Goal: Task Accomplishment & Management: Manage account settings

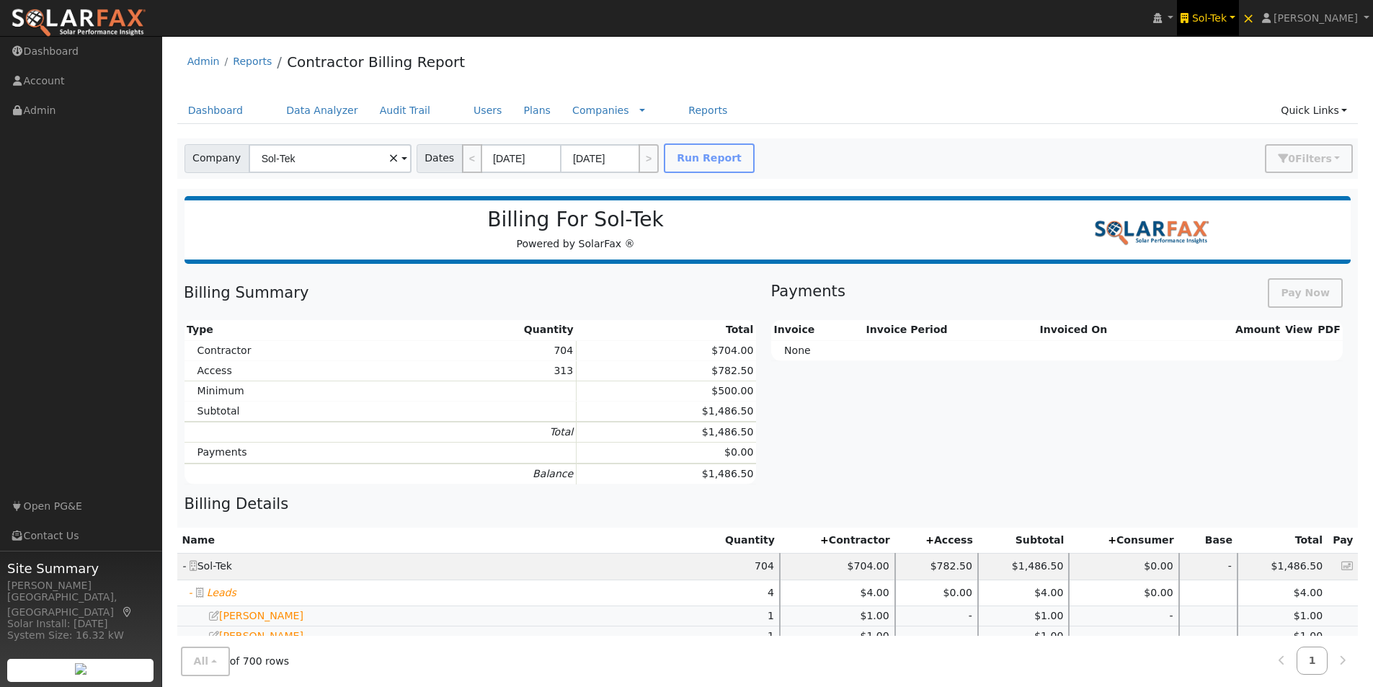
click at [1223, 15] on span "Sol-Tek" at bounding box center [1209, 18] width 35 height 12
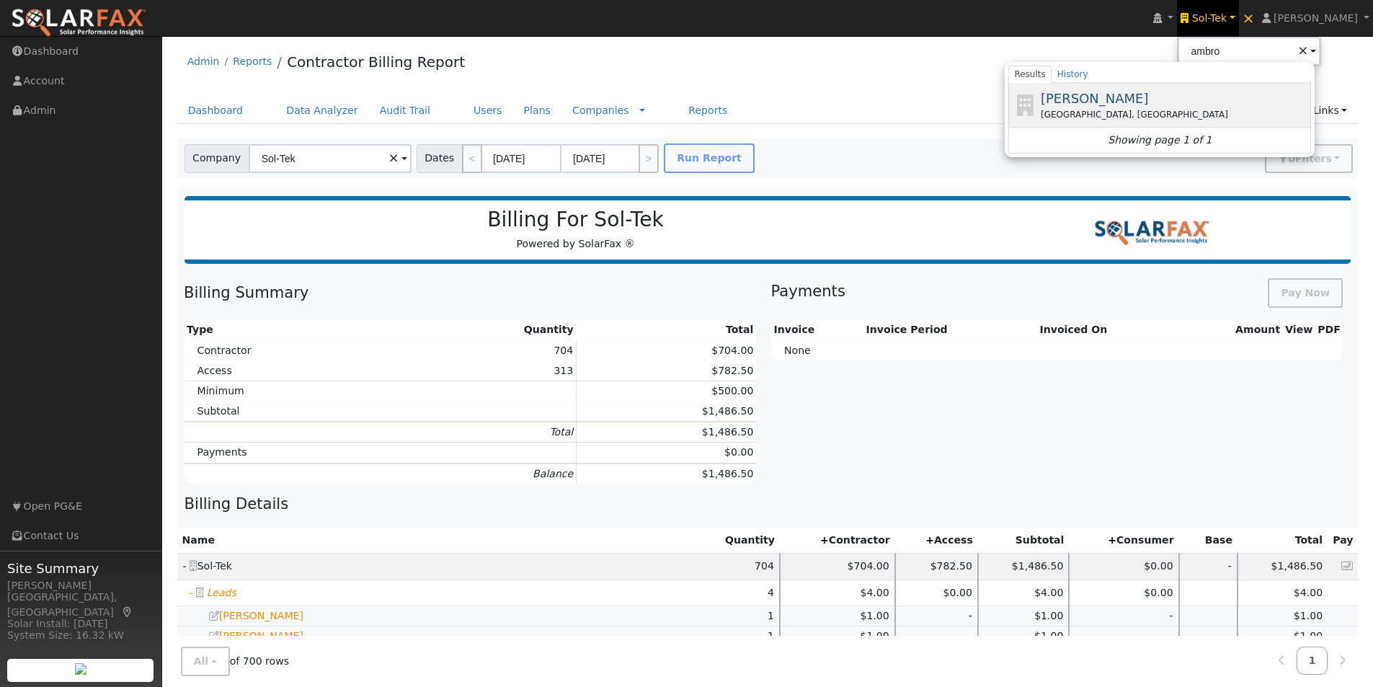
click at [1114, 99] on span "[PERSON_NAME]" at bounding box center [1095, 98] width 108 height 15
type input "[PERSON_NAME]"
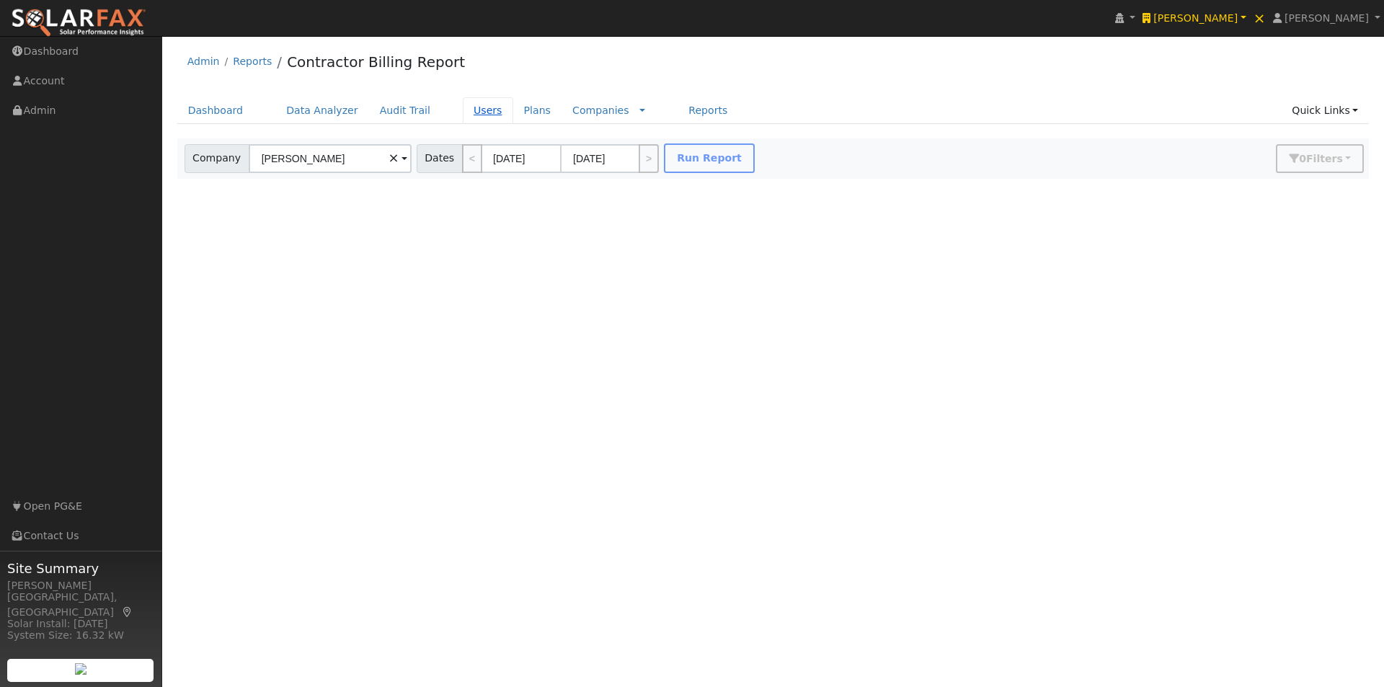
click at [463, 108] on link "Users" at bounding box center [488, 110] width 50 height 27
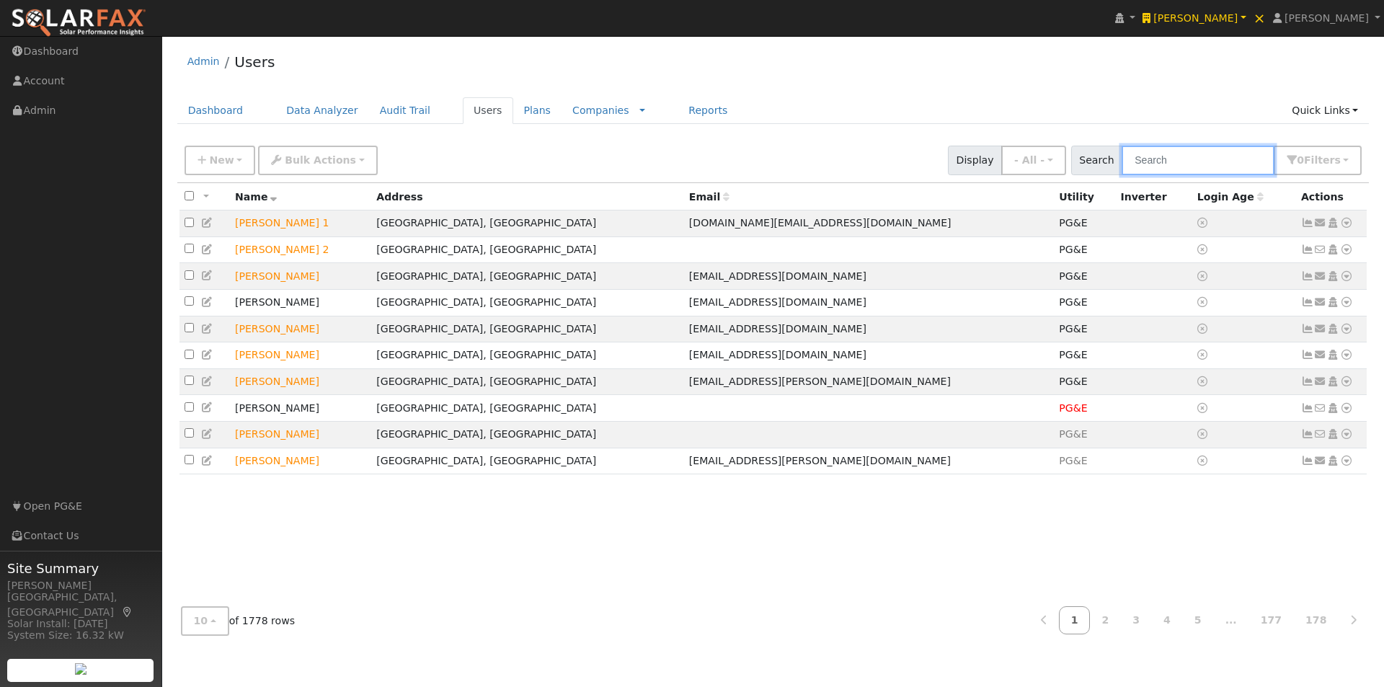
click at [1224, 163] on input "text" at bounding box center [1198, 161] width 153 height 30
click at [1200, 156] on input "text" at bounding box center [1198, 161] width 153 height 30
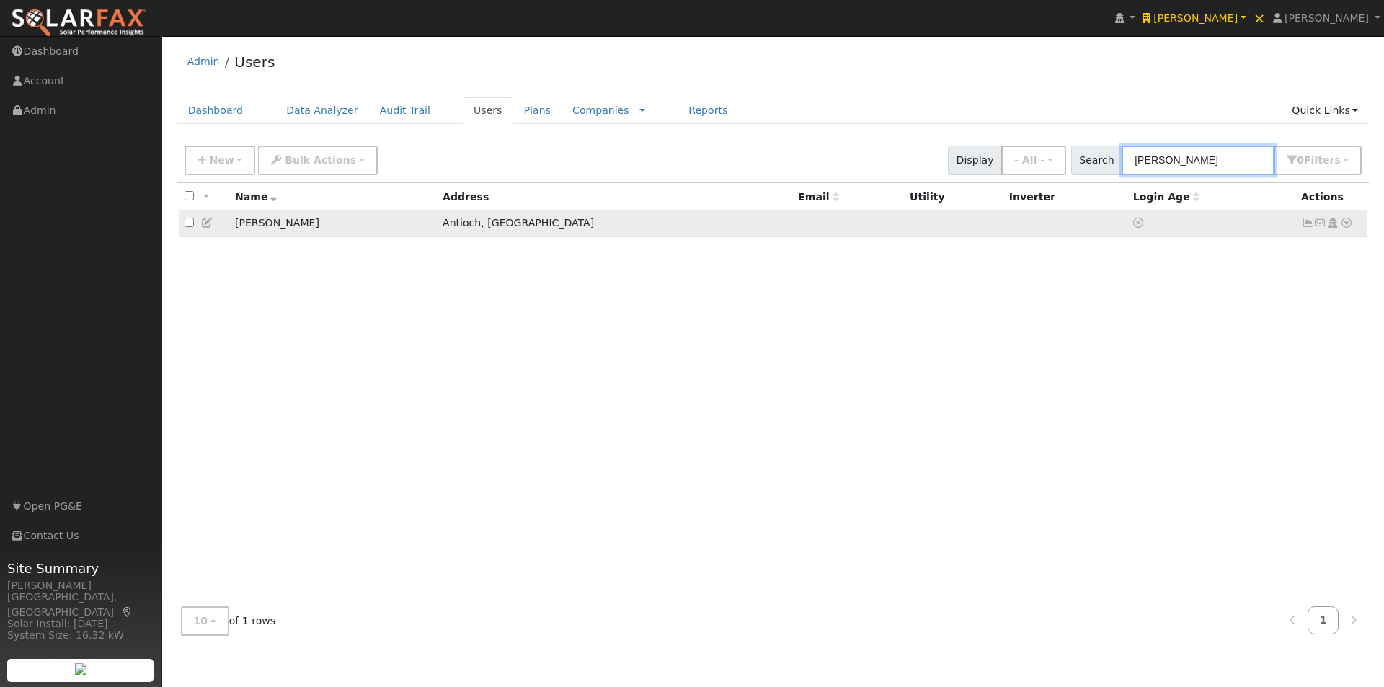
type input "ramanda"
click at [205, 222] on icon at bounding box center [207, 223] width 13 height 10
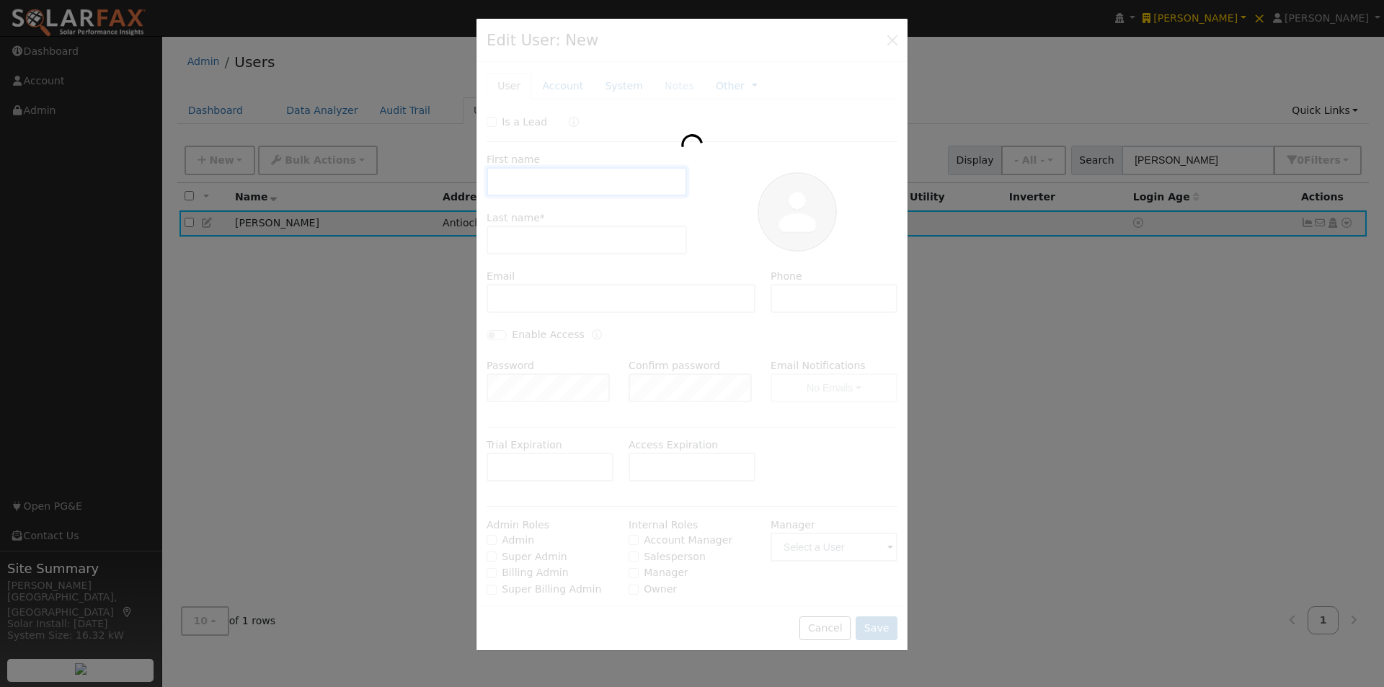
type input "Angie"
type input "Ramandanes"
type input "Default Account"
type input "116 Daphne Court"
type input "Antioch"
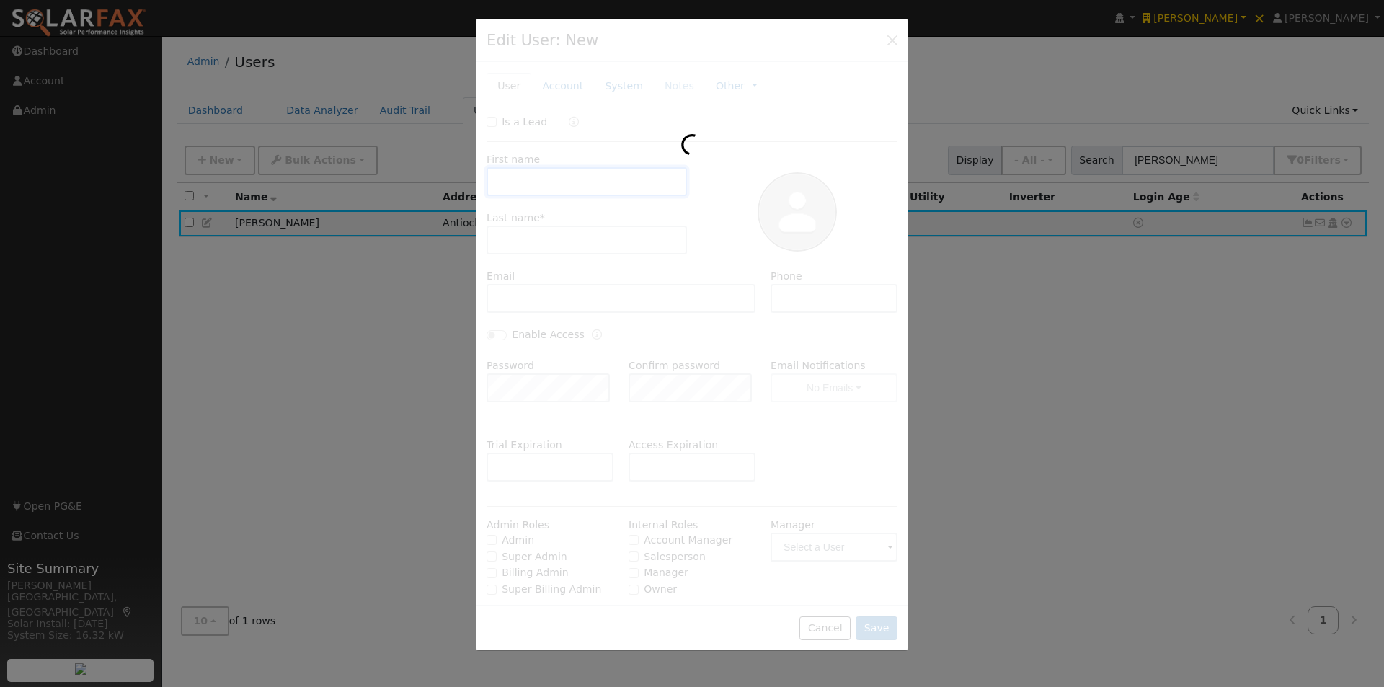
type input "CA"
type input "94509"
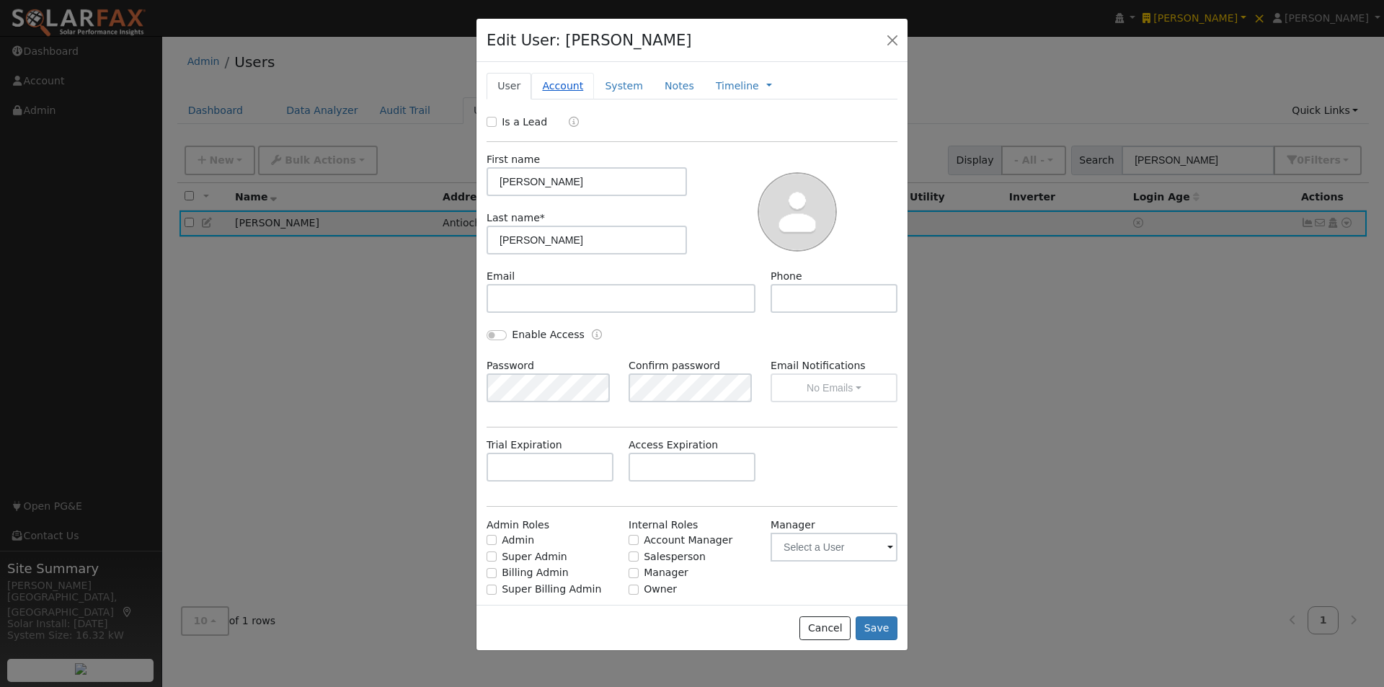
click at [551, 89] on link "Account" at bounding box center [562, 86] width 63 height 27
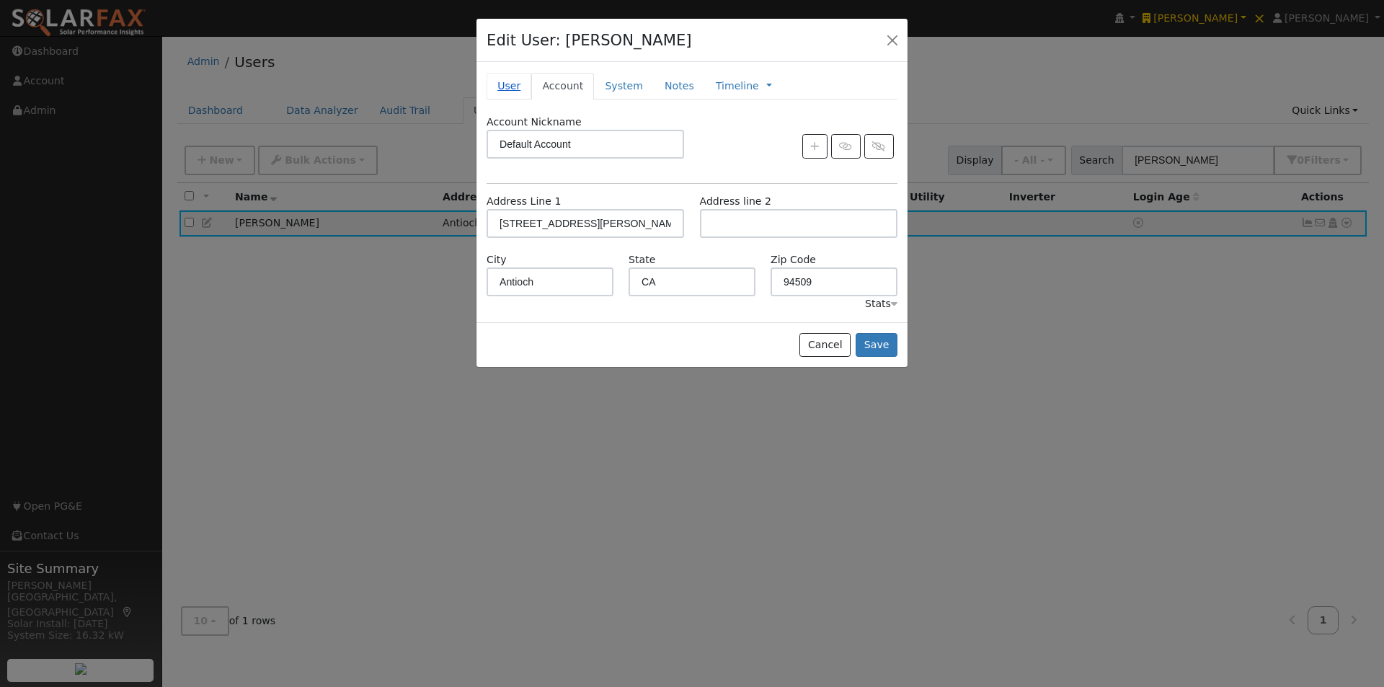
click at [507, 80] on link "User" at bounding box center [509, 86] width 45 height 27
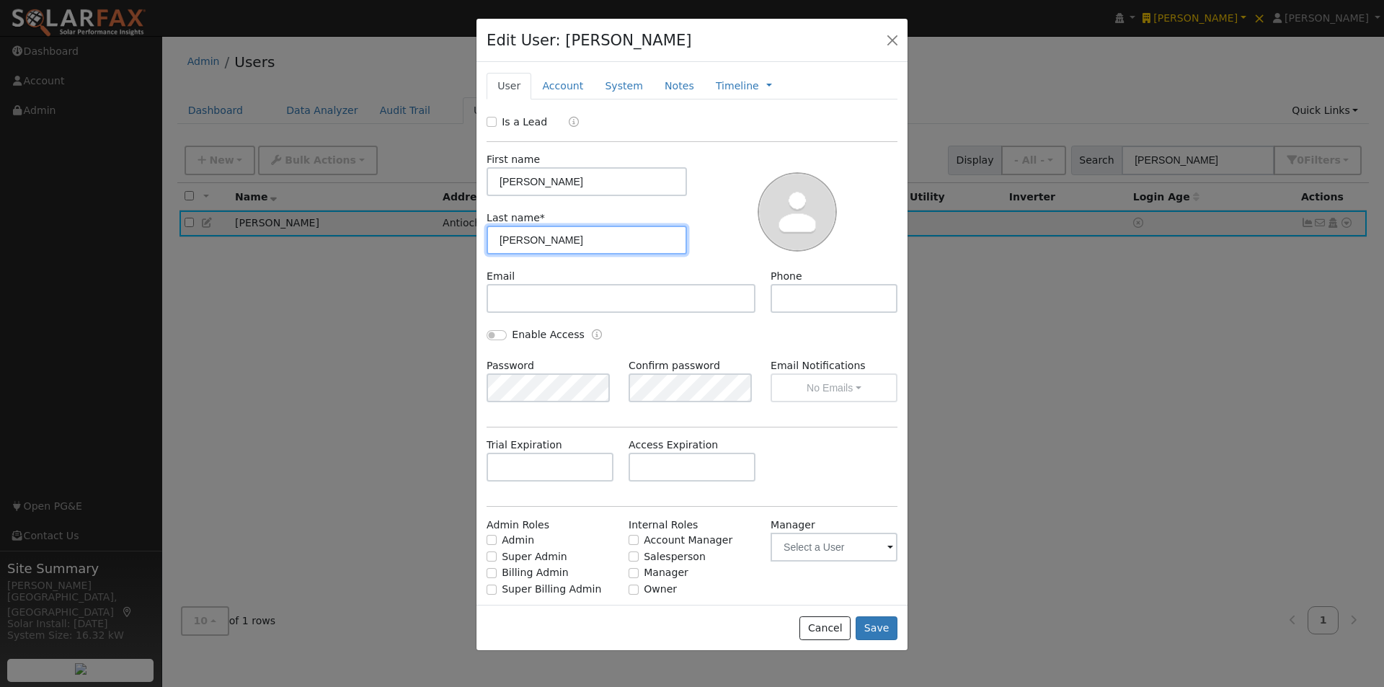
click at [618, 244] on input "Ramandanes" at bounding box center [587, 240] width 200 height 29
type input "Ramandanes (Daphne Ct.)"
click at [884, 626] on button "Save" at bounding box center [877, 628] width 42 height 25
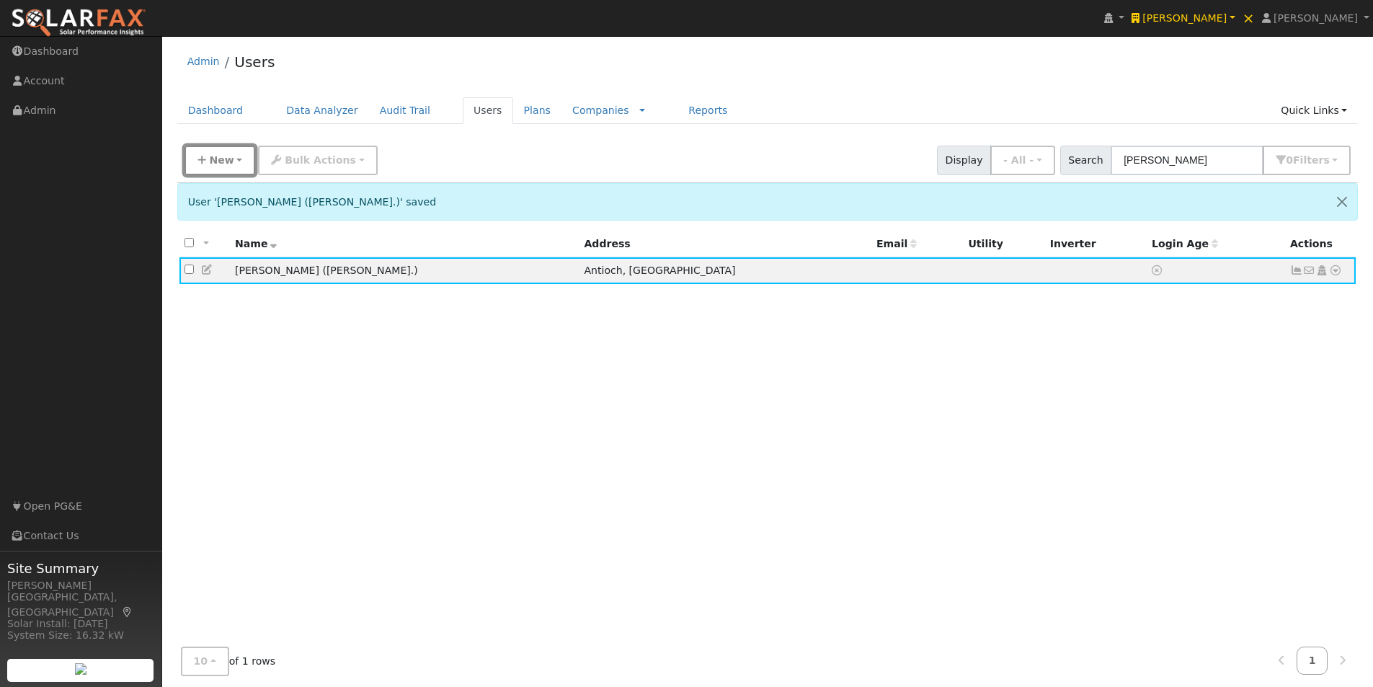
click at [219, 161] on span "New" at bounding box center [221, 160] width 25 height 12
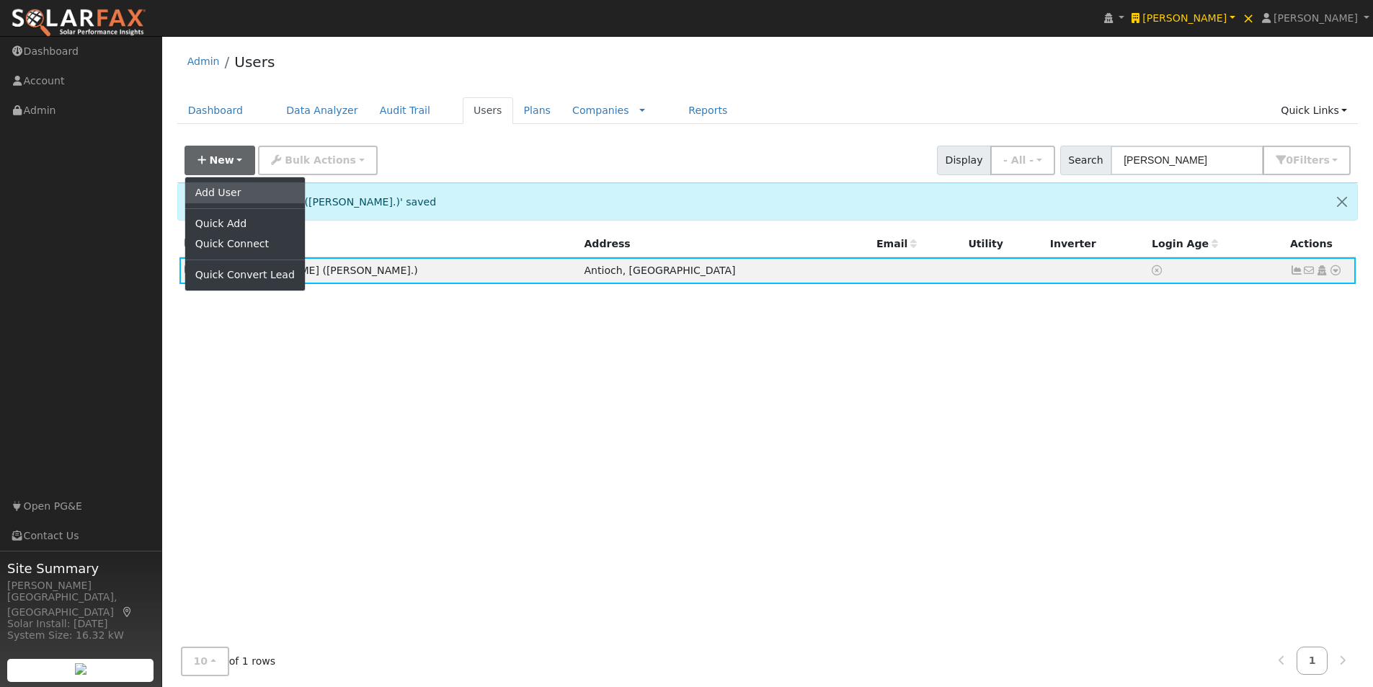
click at [223, 195] on link "Add User" at bounding box center [245, 192] width 120 height 20
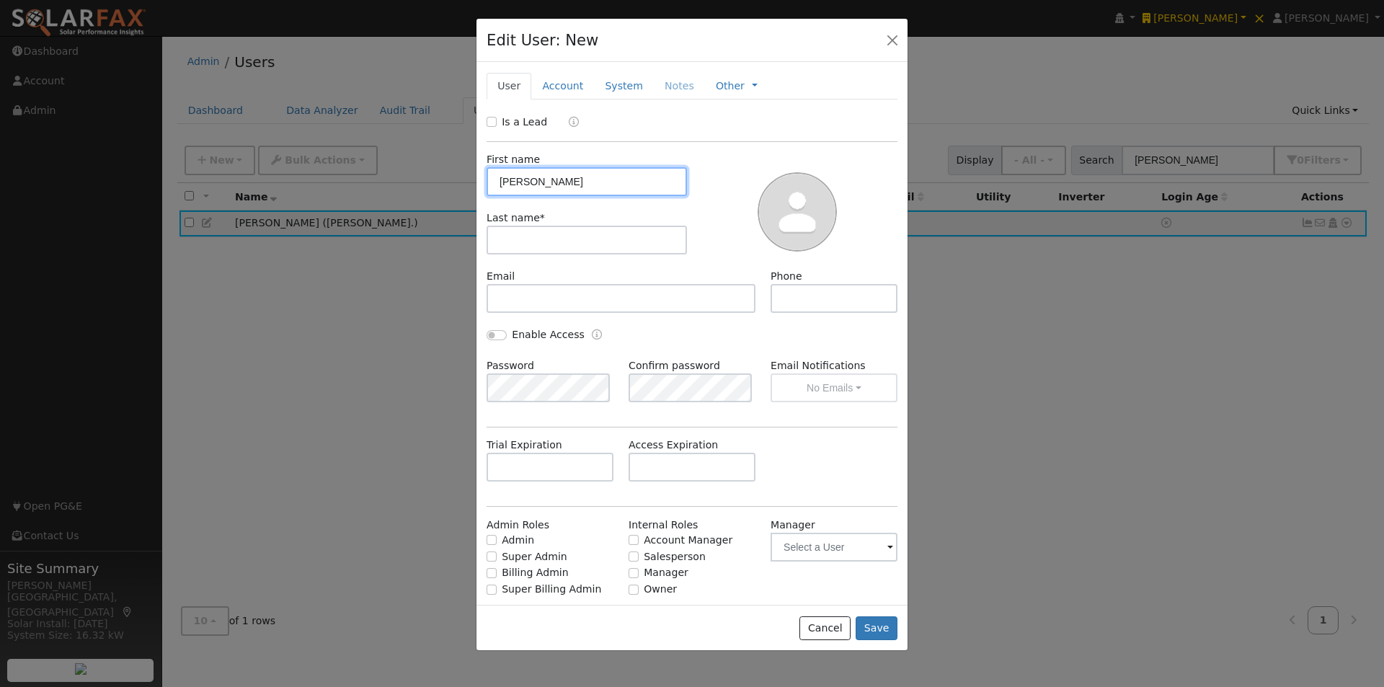
type input "Angie"
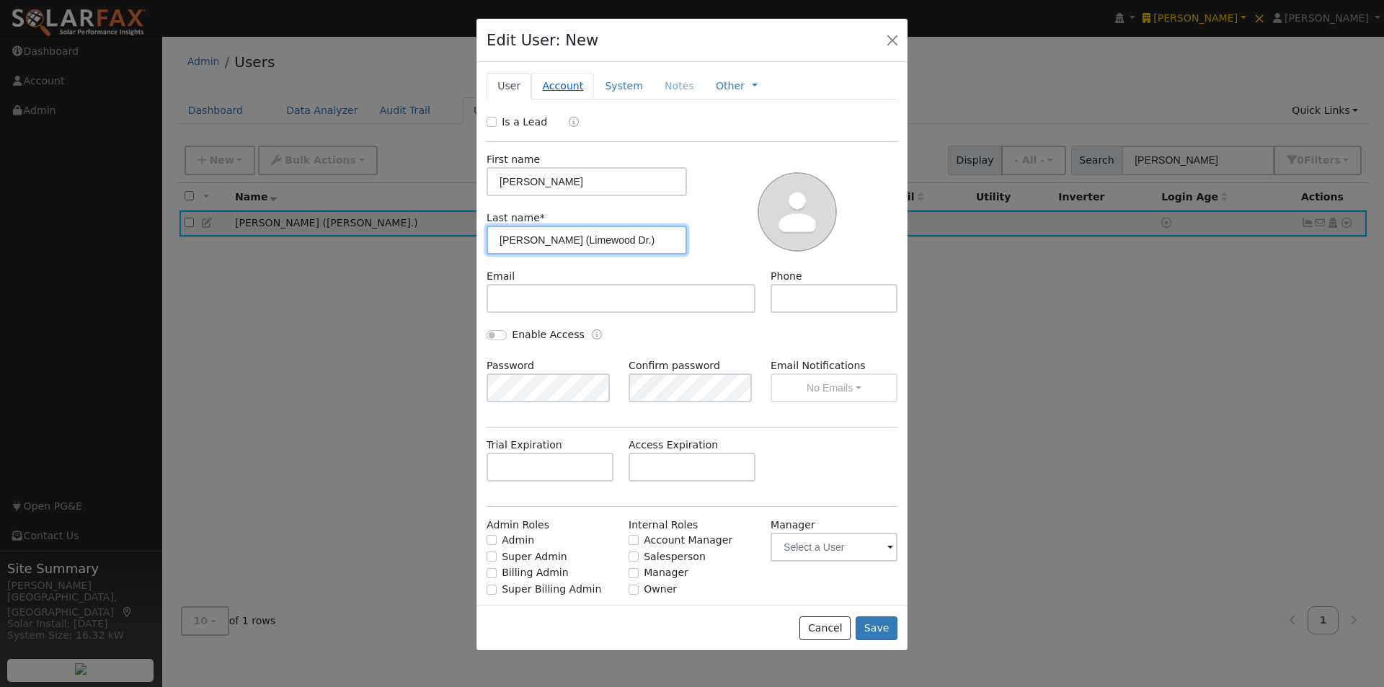
type input "Ramandanes (Limewood Dr.)"
click at [557, 89] on link "Account" at bounding box center [562, 86] width 63 height 27
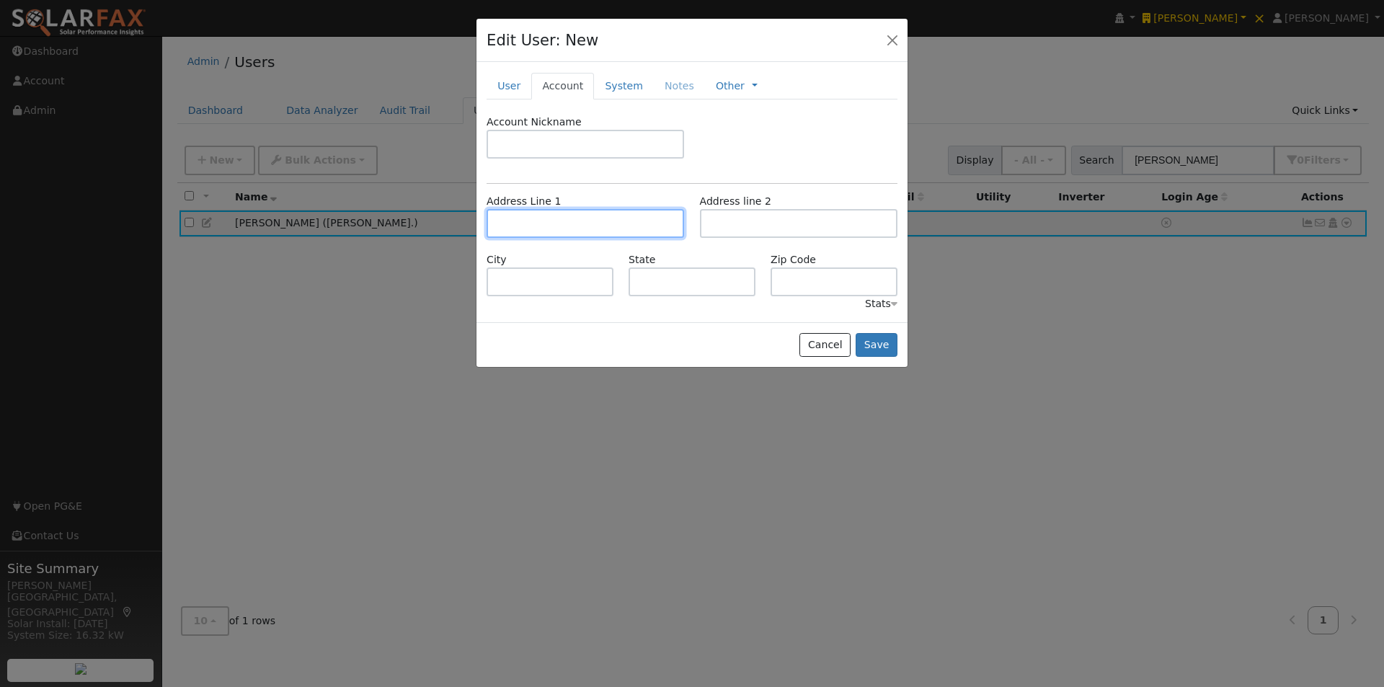
click at [559, 223] on input "text" at bounding box center [586, 223] width 198 height 29
type input "416 Limewood Drive"
type input "Antioch"
type input "CA"
type input "94509"
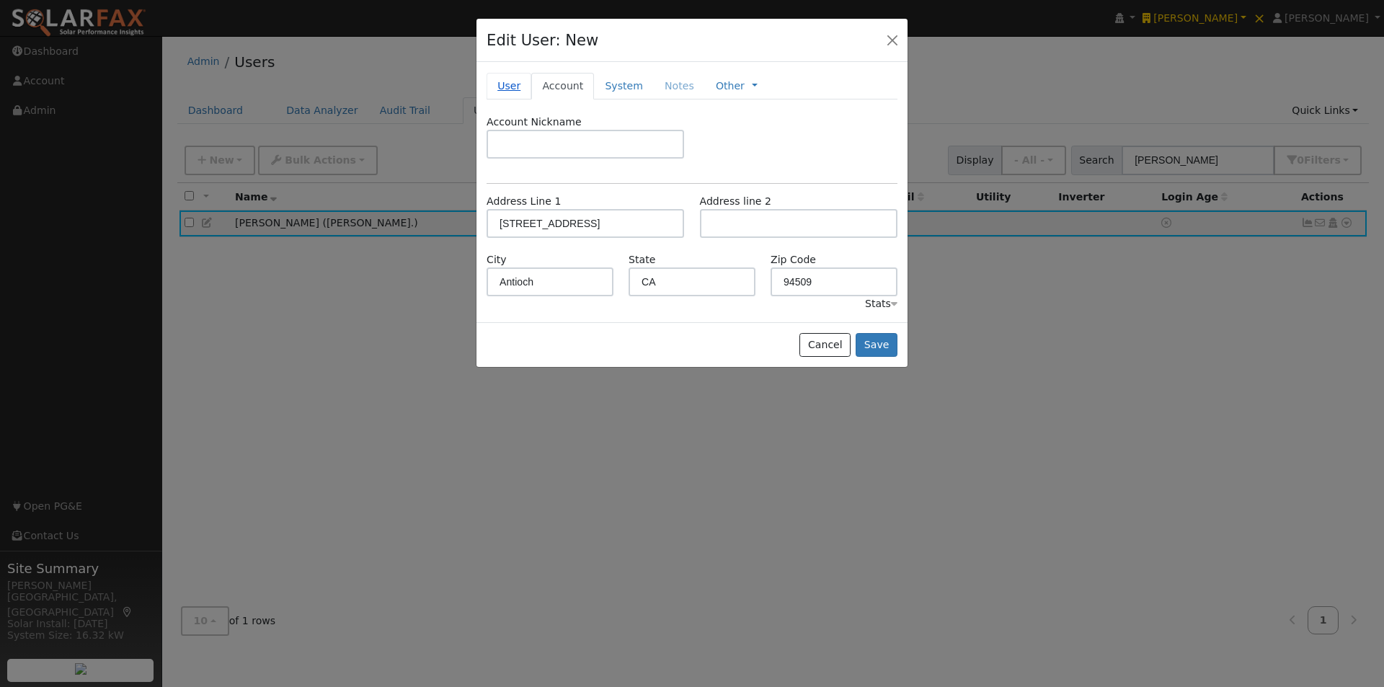
click at [510, 87] on link "User" at bounding box center [509, 86] width 45 height 27
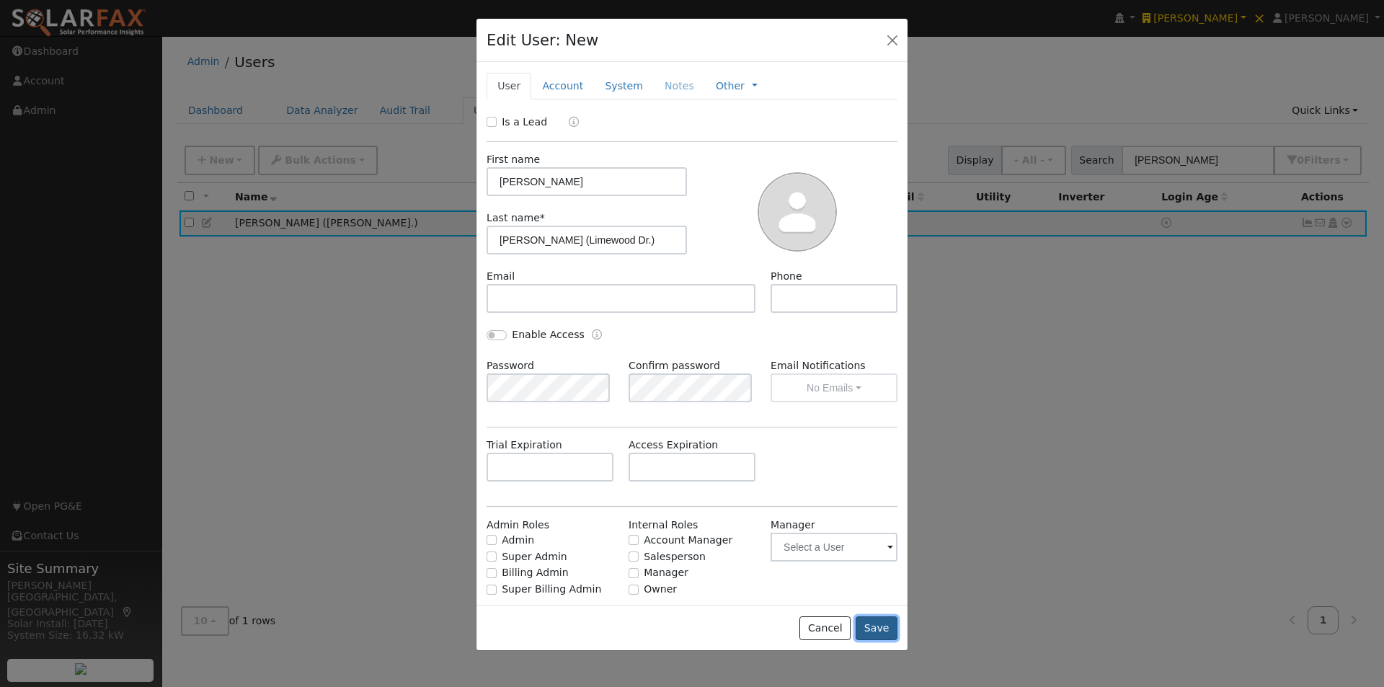
click at [879, 627] on button "Save" at bounding box center [877, 628] width 42 height 25
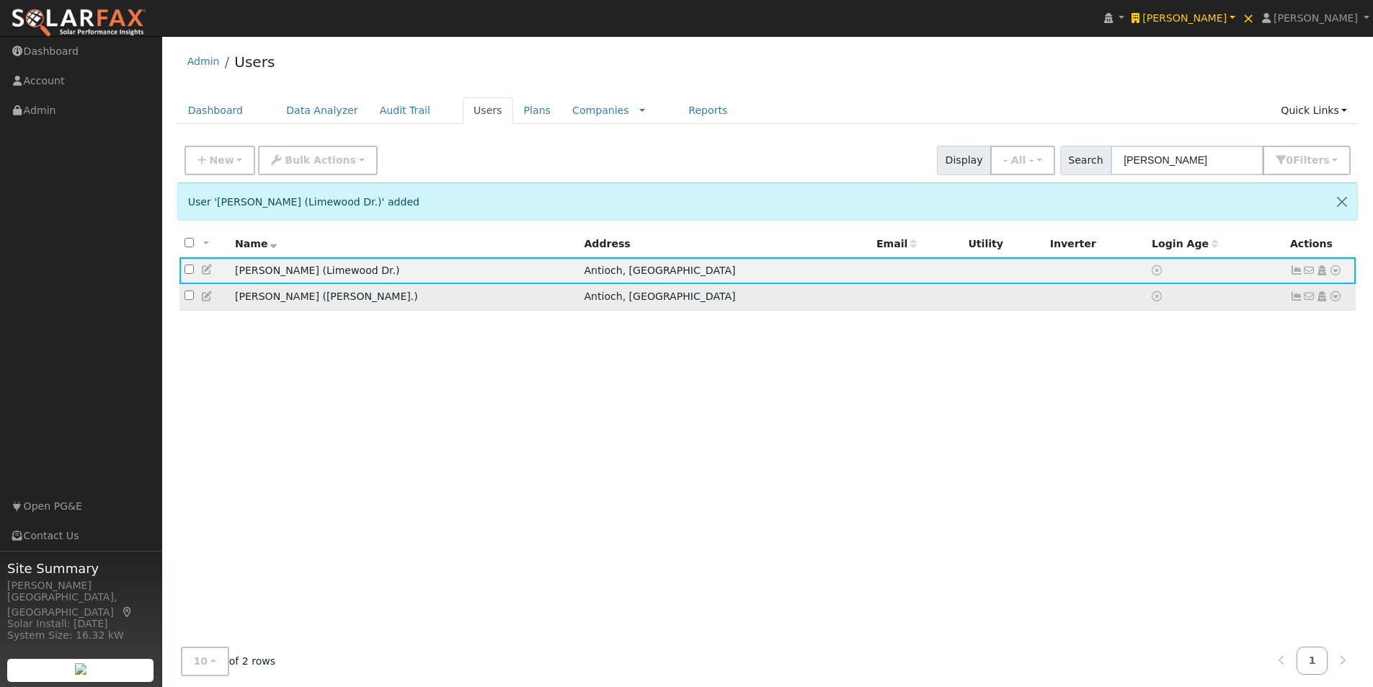
click at [427, 303] on td "[PERSON_NAME] ([PERSON_NAME].)" at bounding box center [404, 297] width 349 height 27
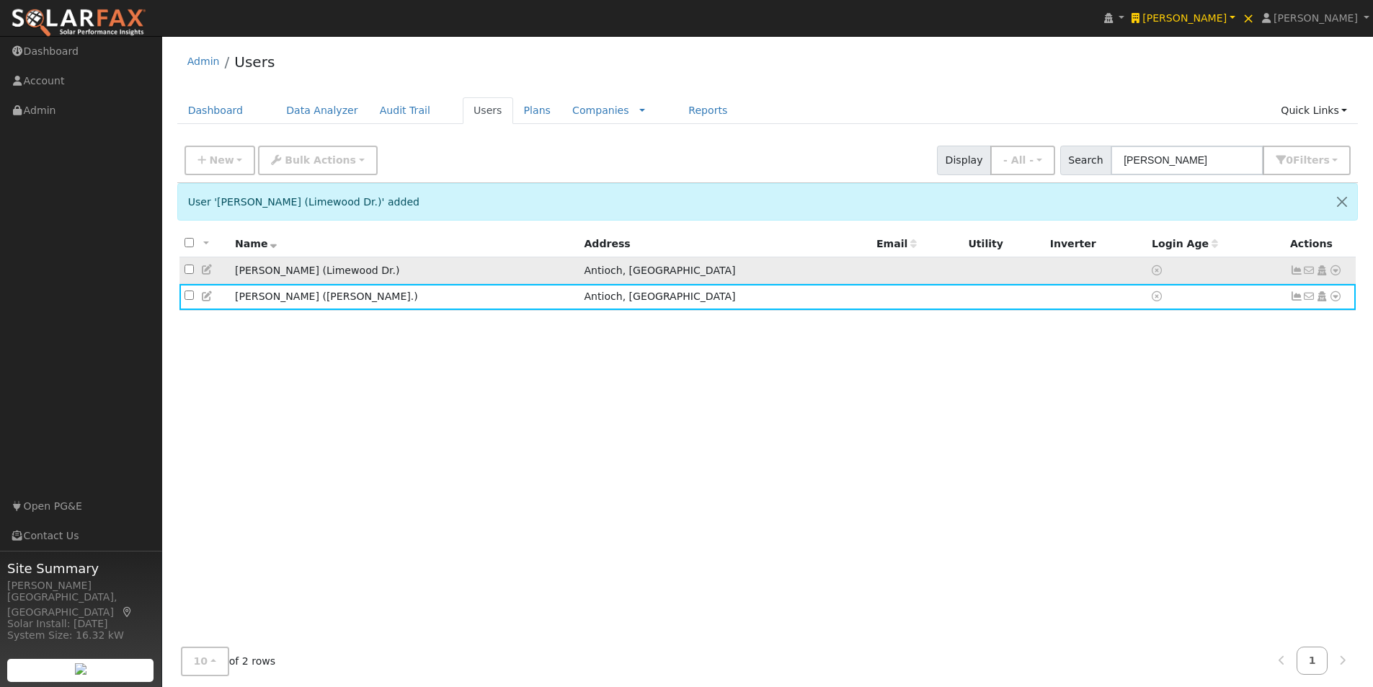
click at [432, 276] on td "Angie Ramandanes (Limewood Dr.)" at bounding box center [404, 270] width 349 height 27
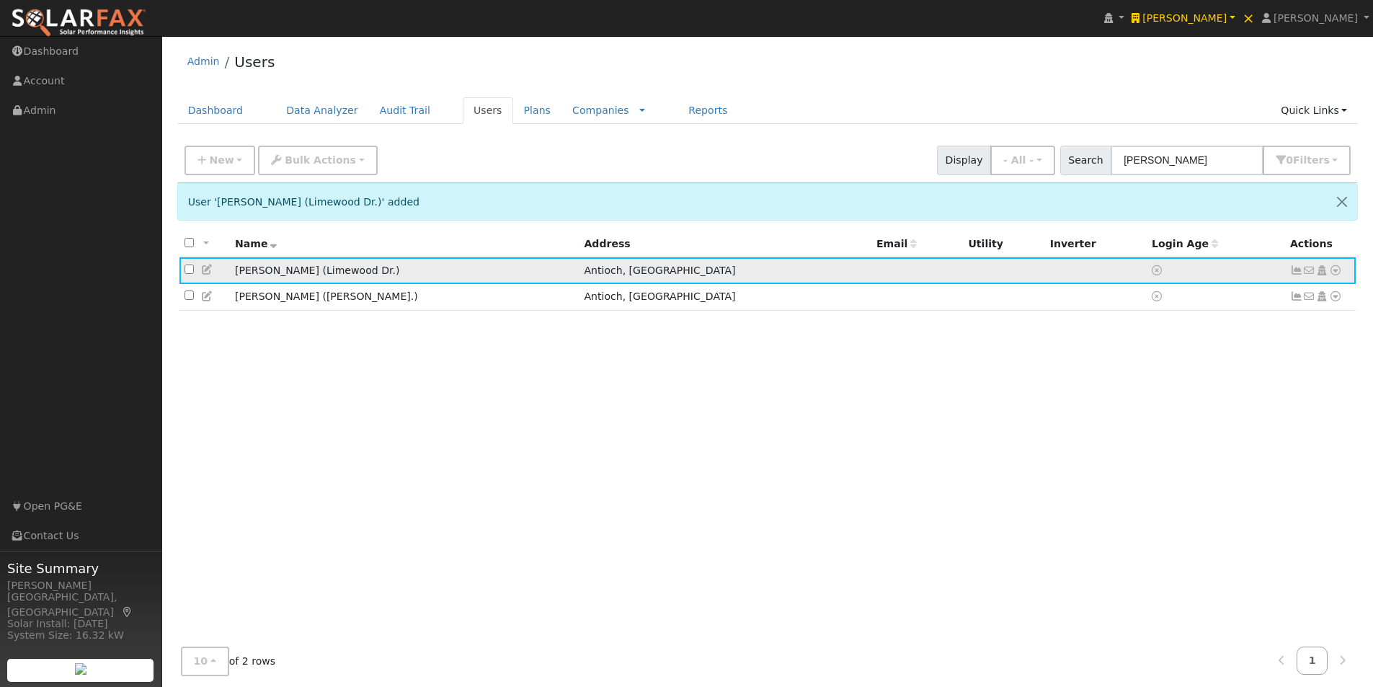
click at [1336, 273] on icon at bounding box center [1335, 270] width 13 height 10
click at [1189, 382] on link "Utility" at bounding box center [1186, 379] width 100 height 20
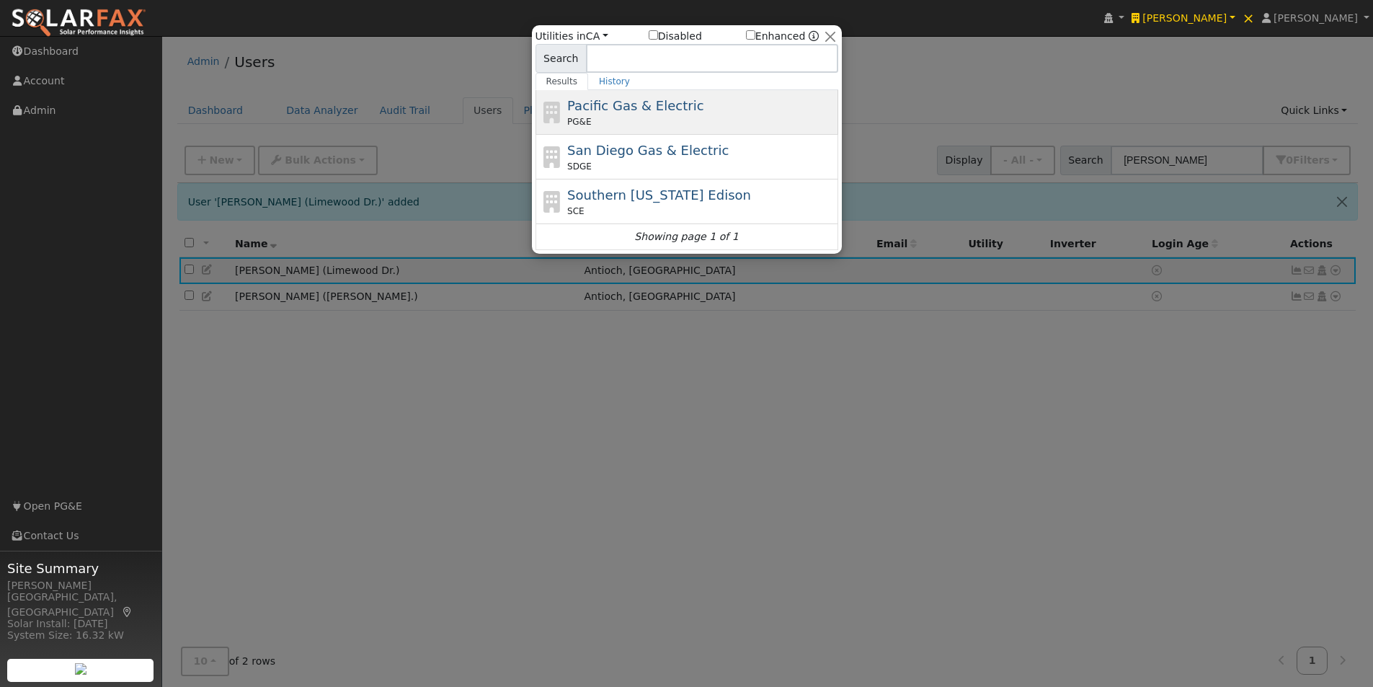
click at [622, 102] on span "Pacific Gas & Electric" at bounding box center [635, 105] width 136 height 15
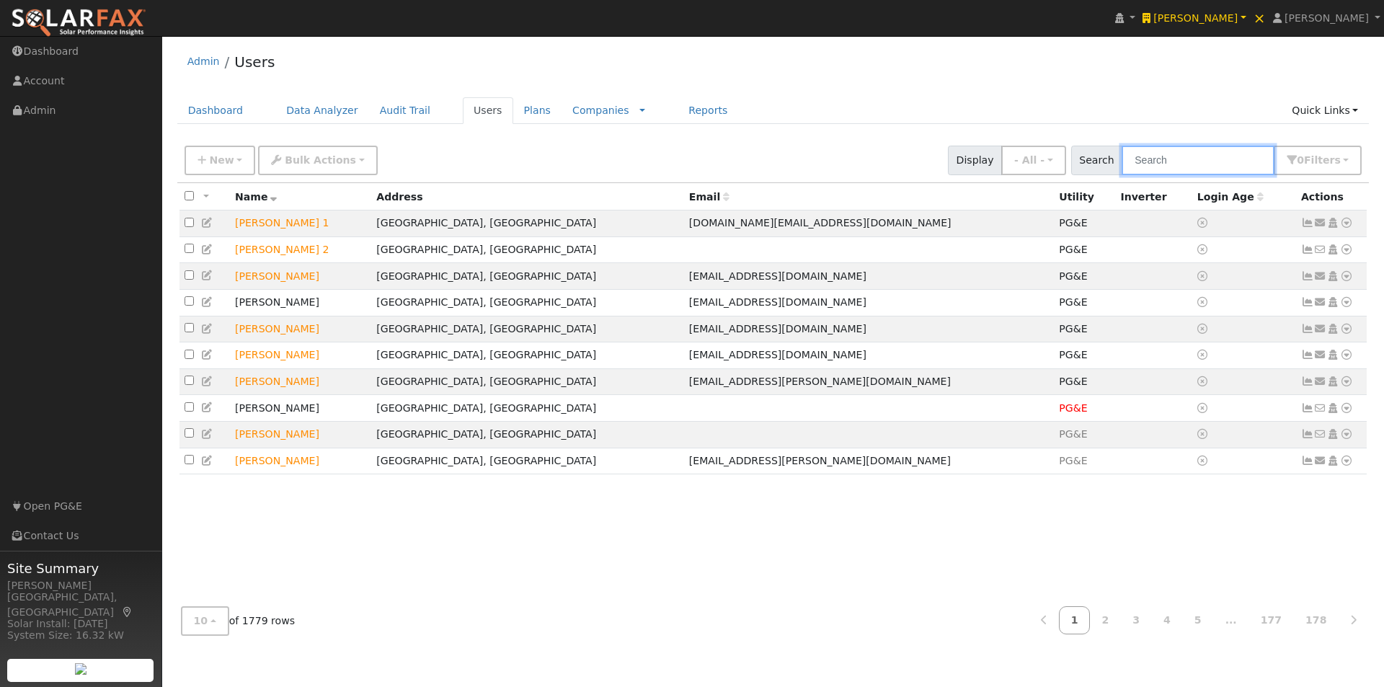
click at [1210, 159] on input "text" at bounding box center [1198, 161] width 153 height 30
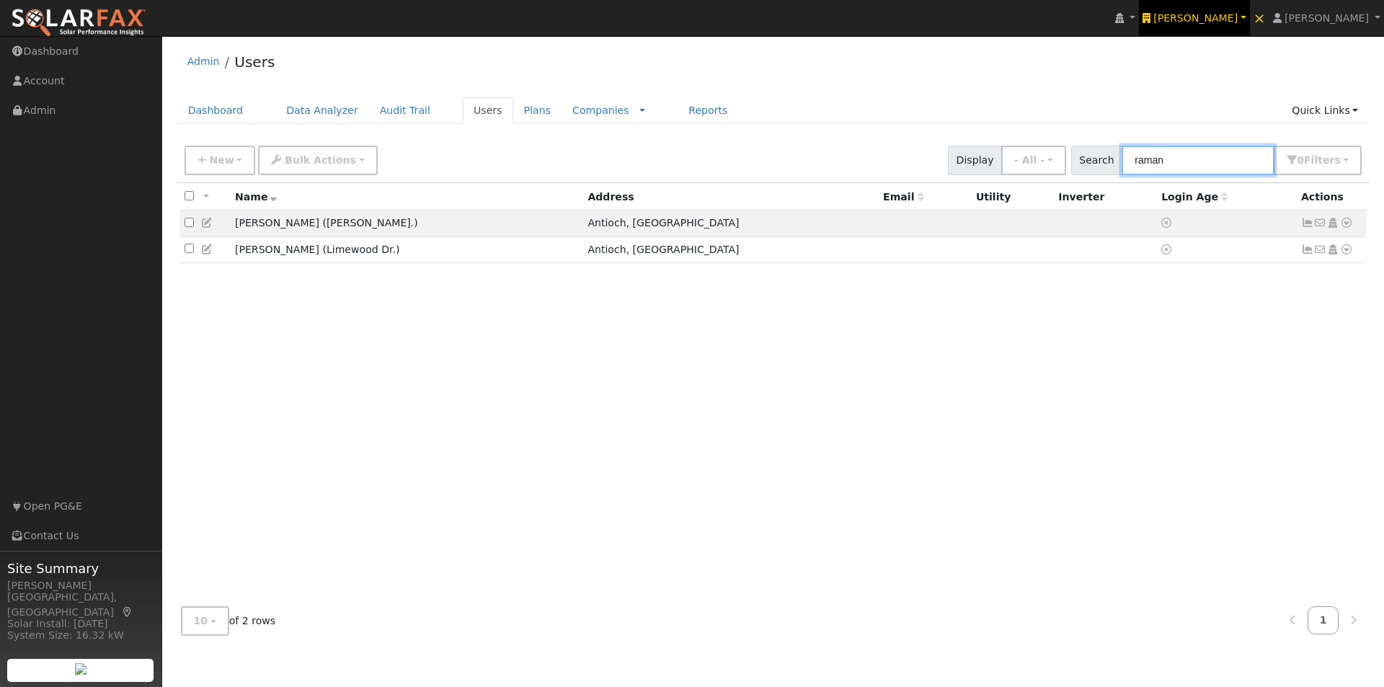
type input "raman"
click at [487, 223] on td "Angie Ramandanes (Daphne Ct.)" at bounding box center [406, 223] width 353 height 27
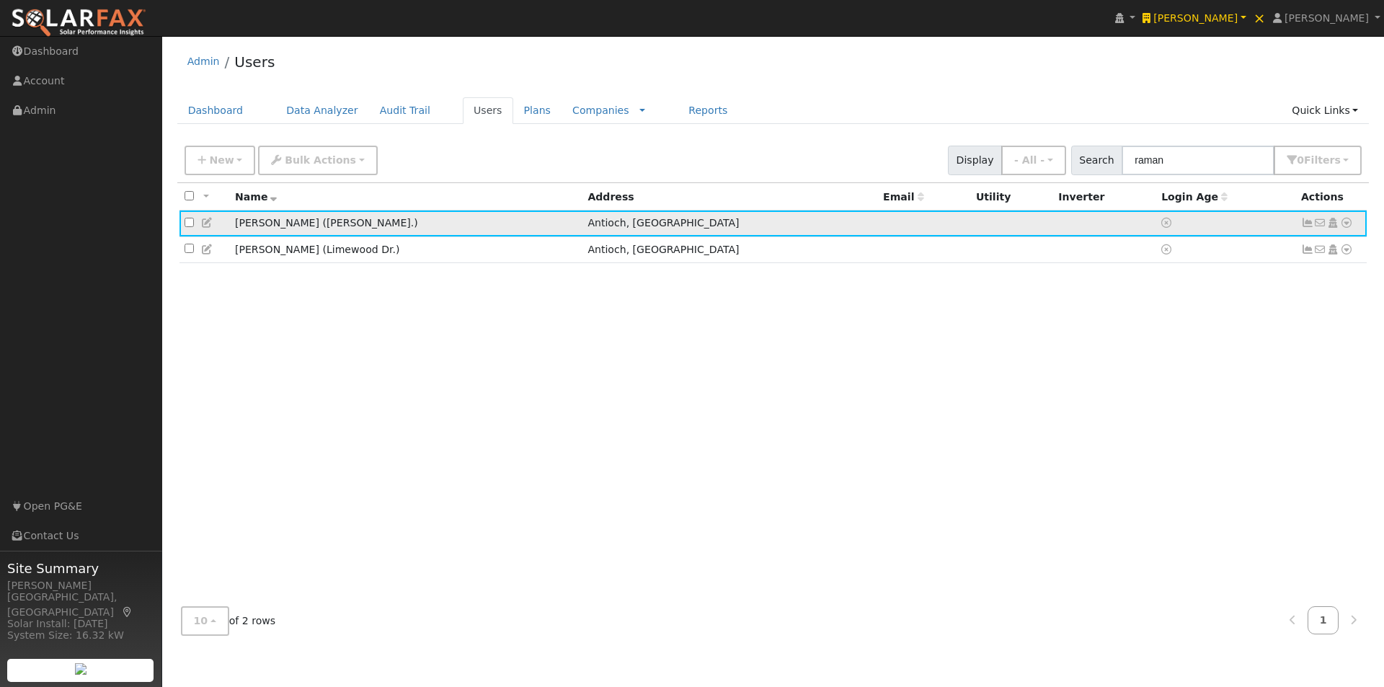
click at [1346, 228] on icon at bounding box center [1346, 223] width 13 height 10
click at [1187, 335] on link "Utility" at bounding box center [1197, 332] width 100 height 20
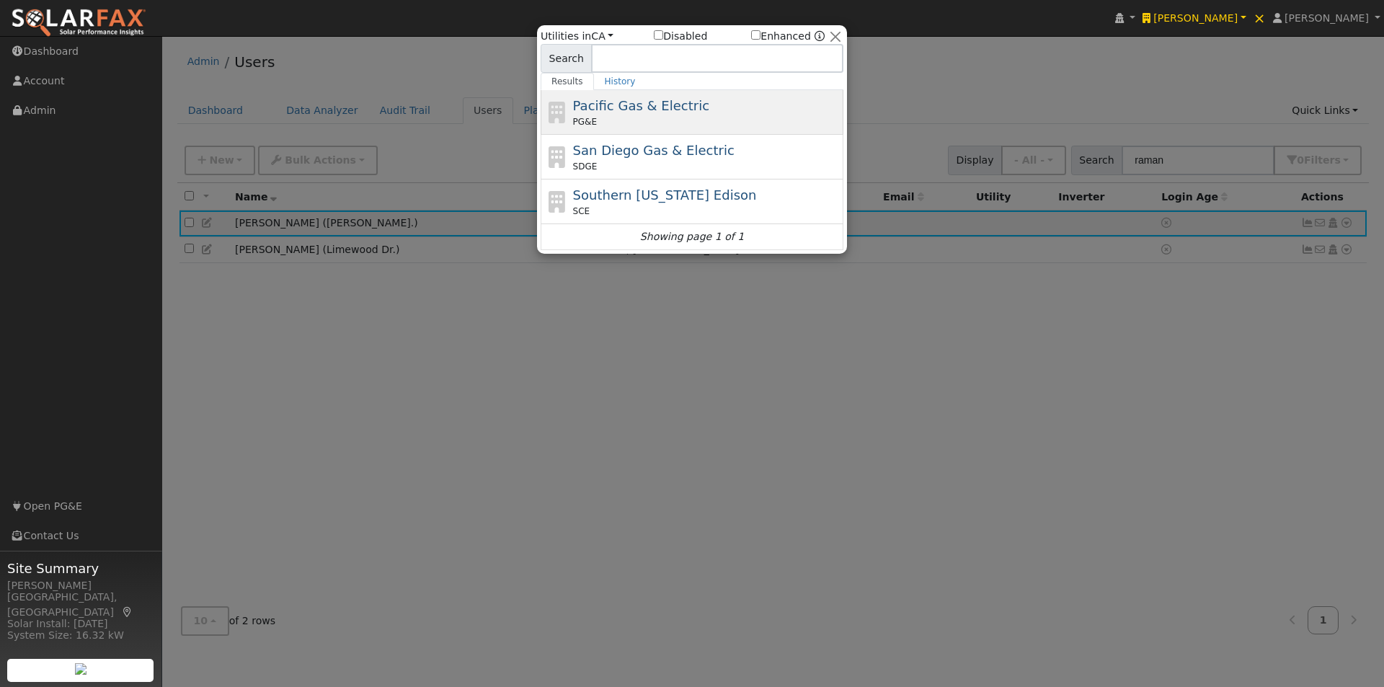
click at [616, 105] on span "Pacific Gas & Electric" at bounding box center [641, 105] width 136 height 15
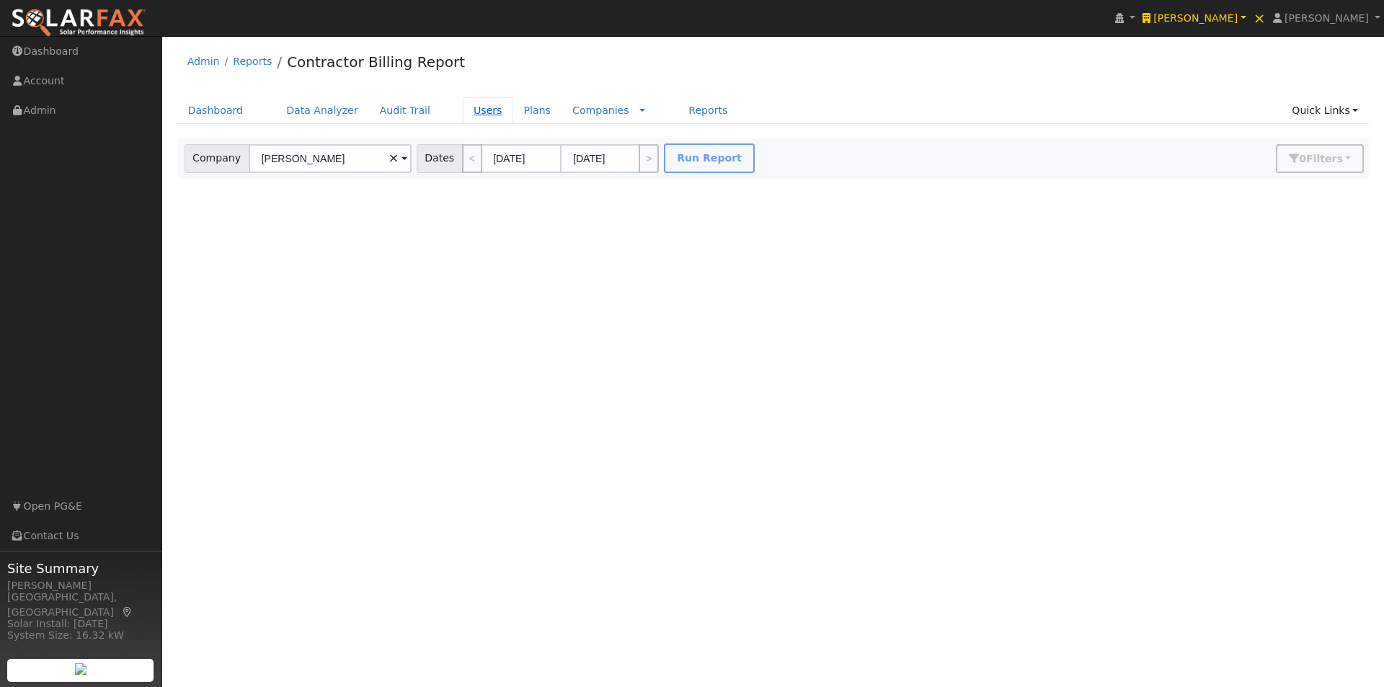
click at [473, 109] on link "Users" at bounding box center [488, 110] width 50 height 27
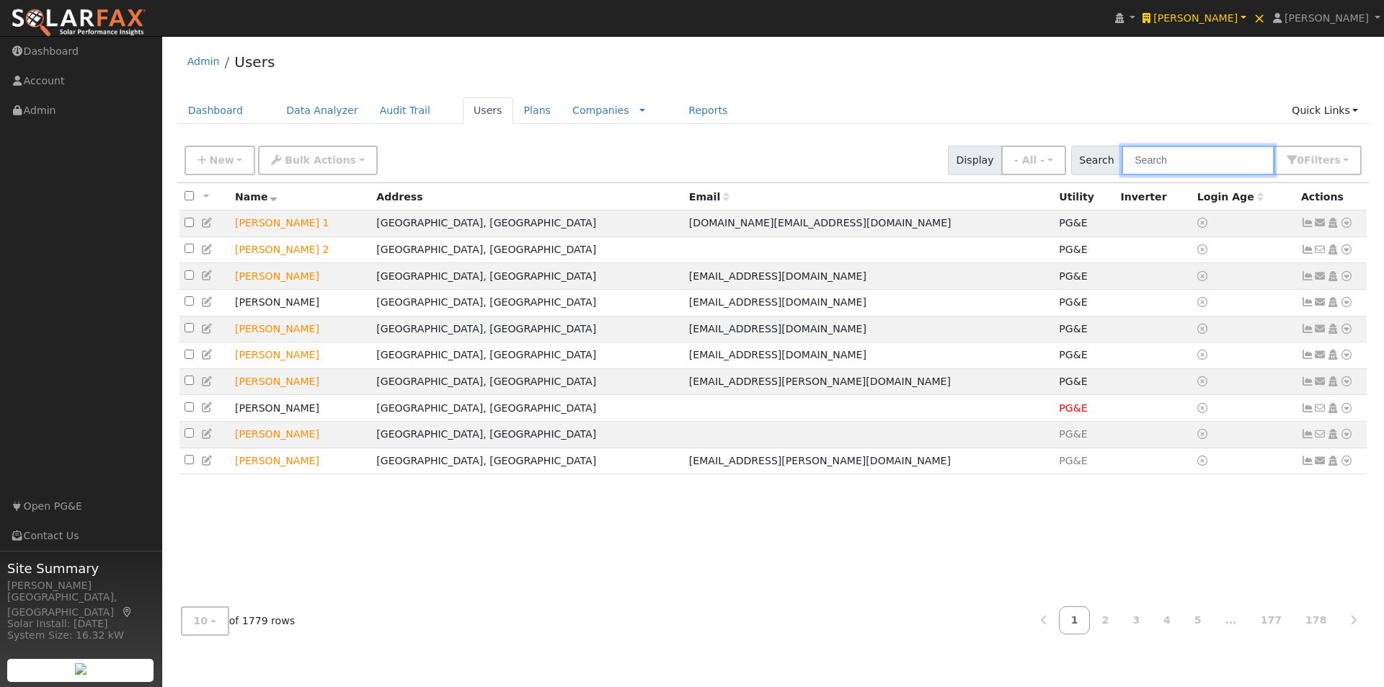
click at [1207, 155] on input "text" at bounding box center [1198, 161] width 153 height 30
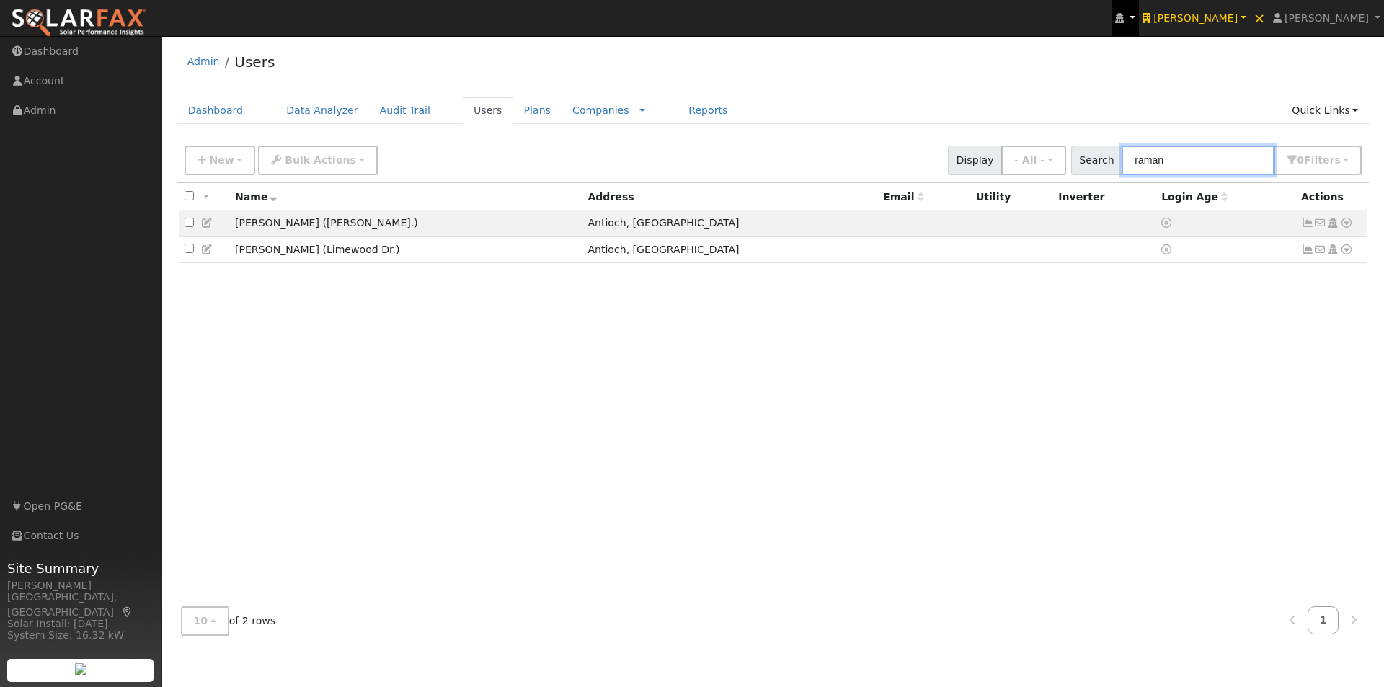
type input "raman"
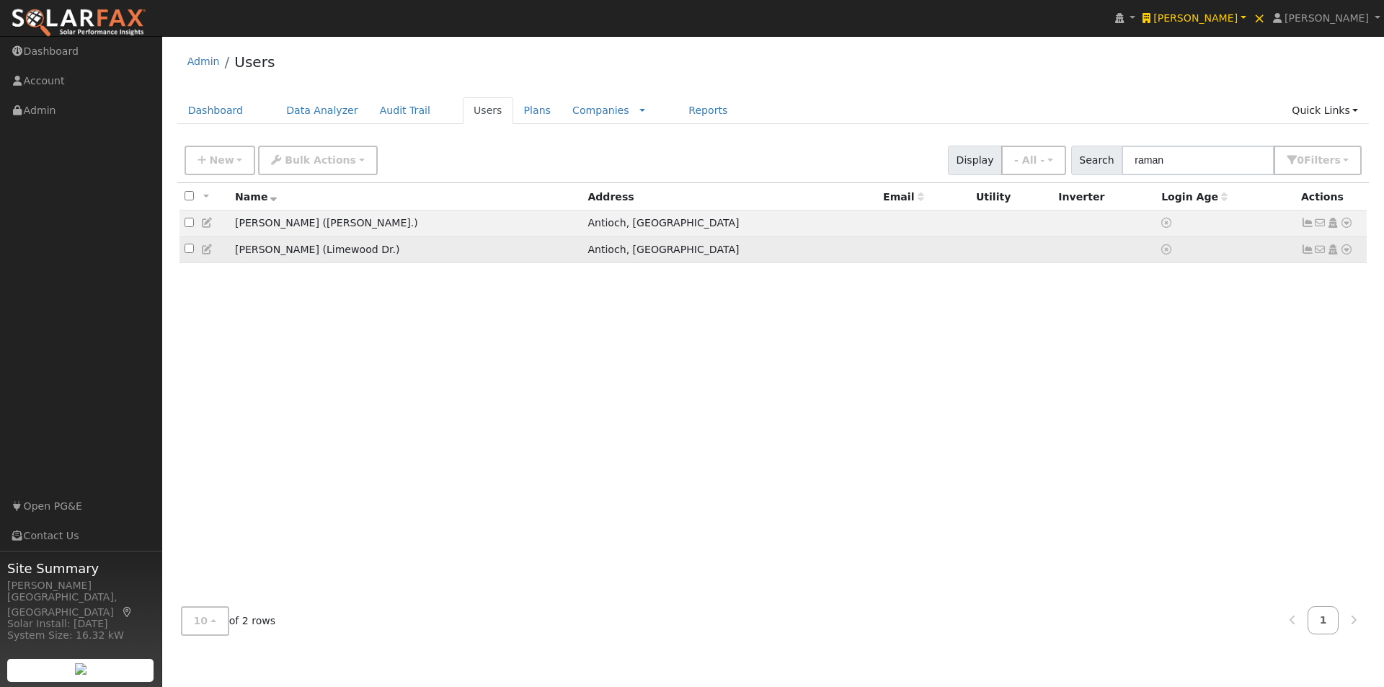
click at [442, 249] on td "[PERSON_NAME] (Limewood Dr.)" at bounding box center [406, 249] width 353 height 27
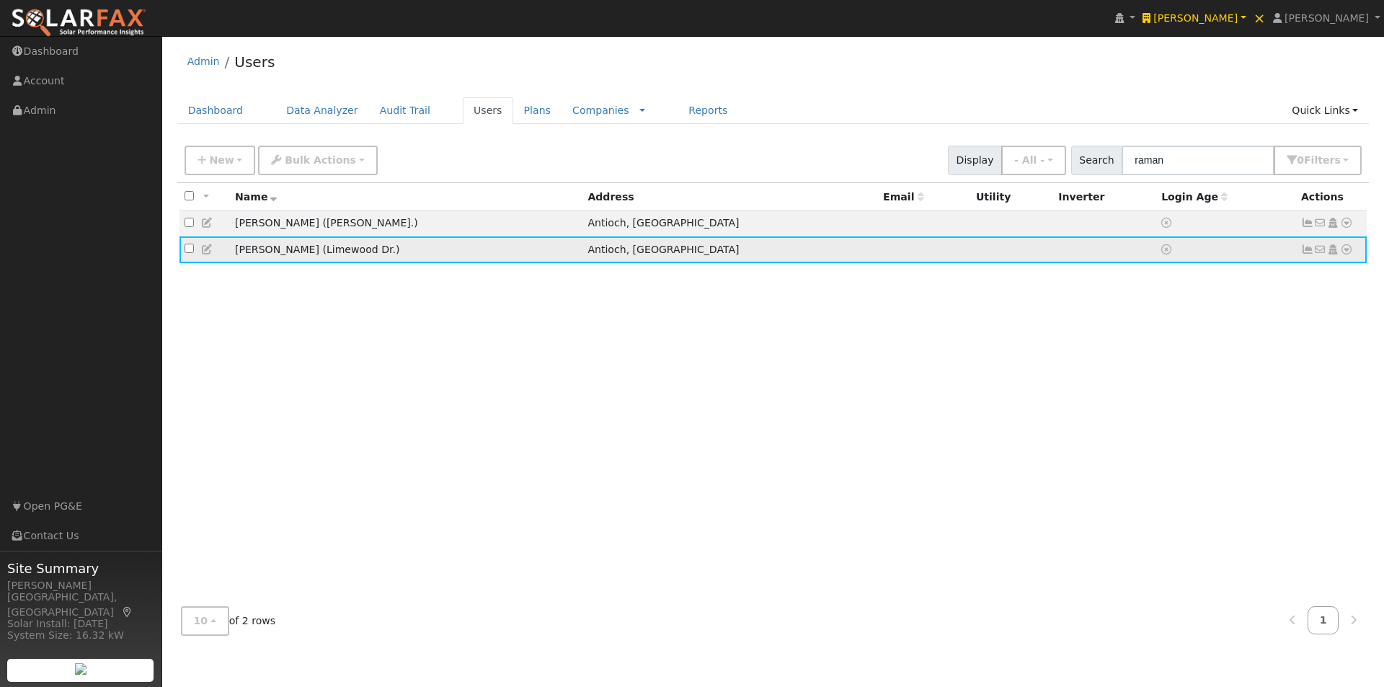
click at [1346, 254] on icon at bounding box center [1346, 249] width 13 height 10
click at [1183, 356] on link "Utility" at bounding box center [1197, 359] width 100 height 20
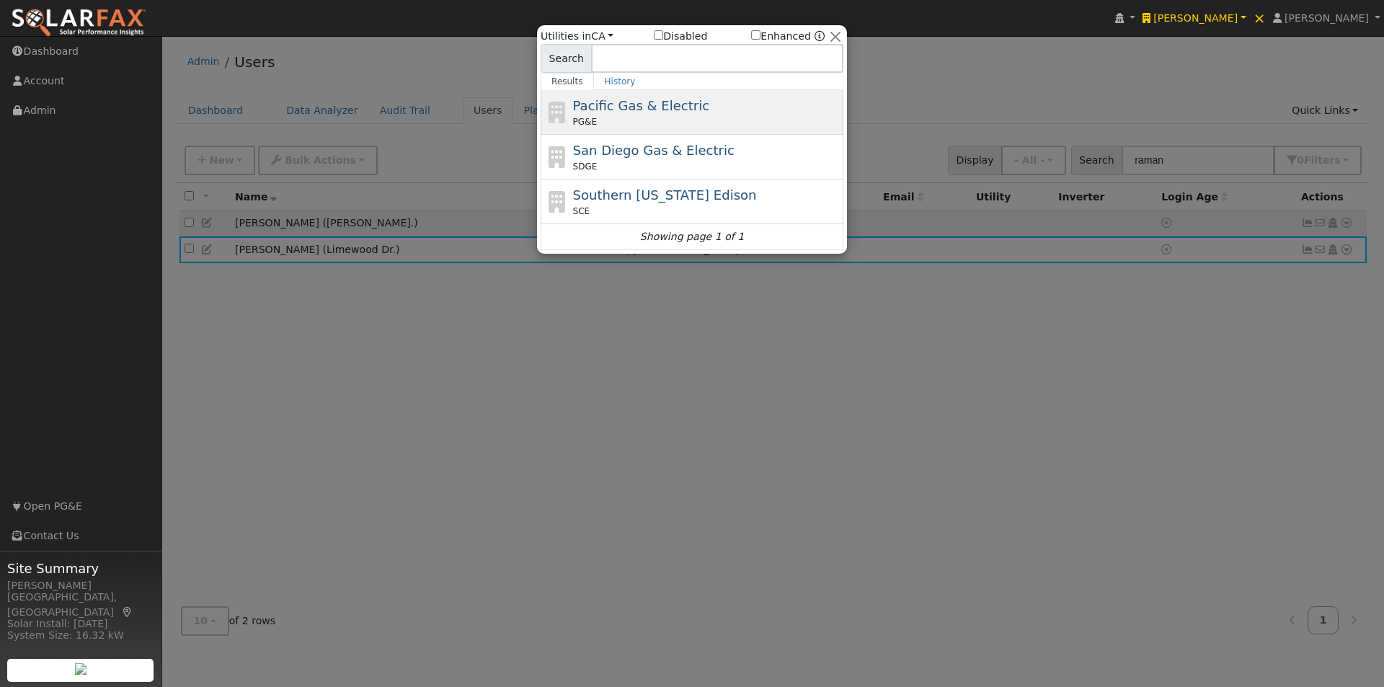
click at [620, 103] on span "Pacific Gas & Electric" at bounding box center [641, 105] width 136 height 15
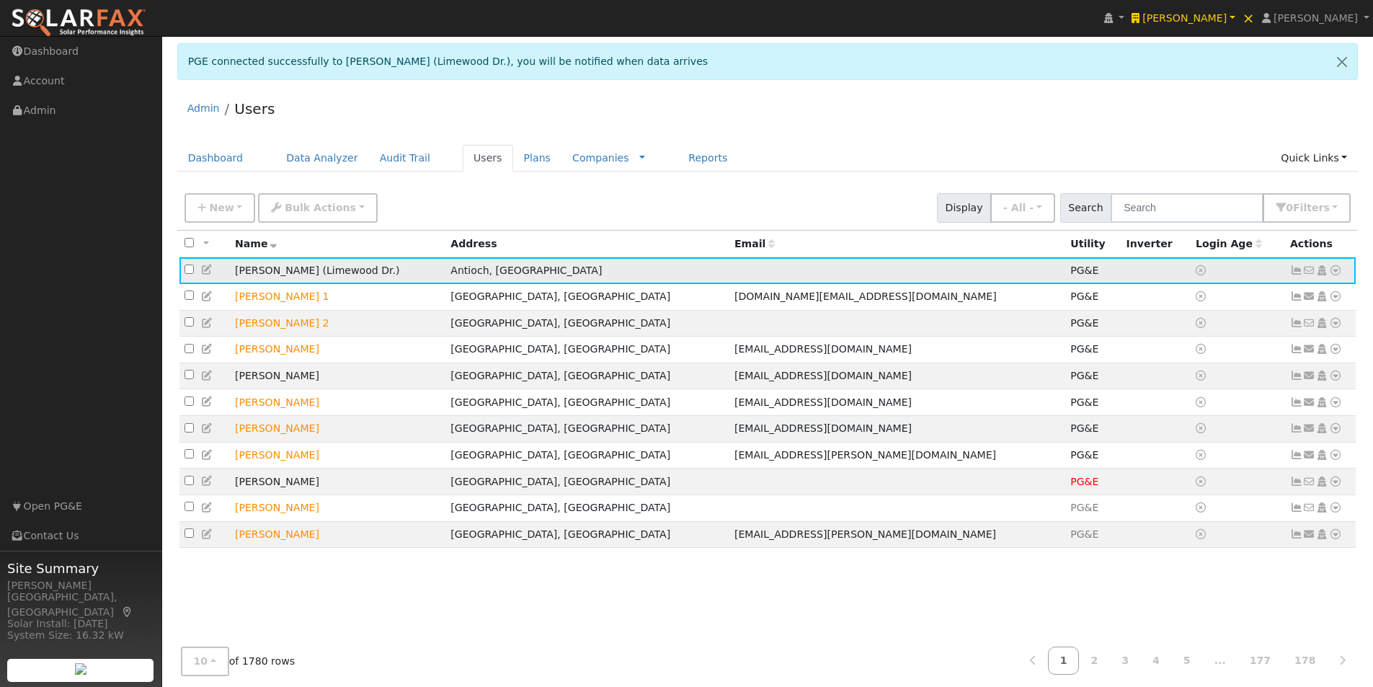
click at [1338, 271] on icon at bounding box center [1335, 270] width 13 height 10
click at [1275, 296] on link "Data Analyzer" at bounding box center [1288, 295] width 105 height 20
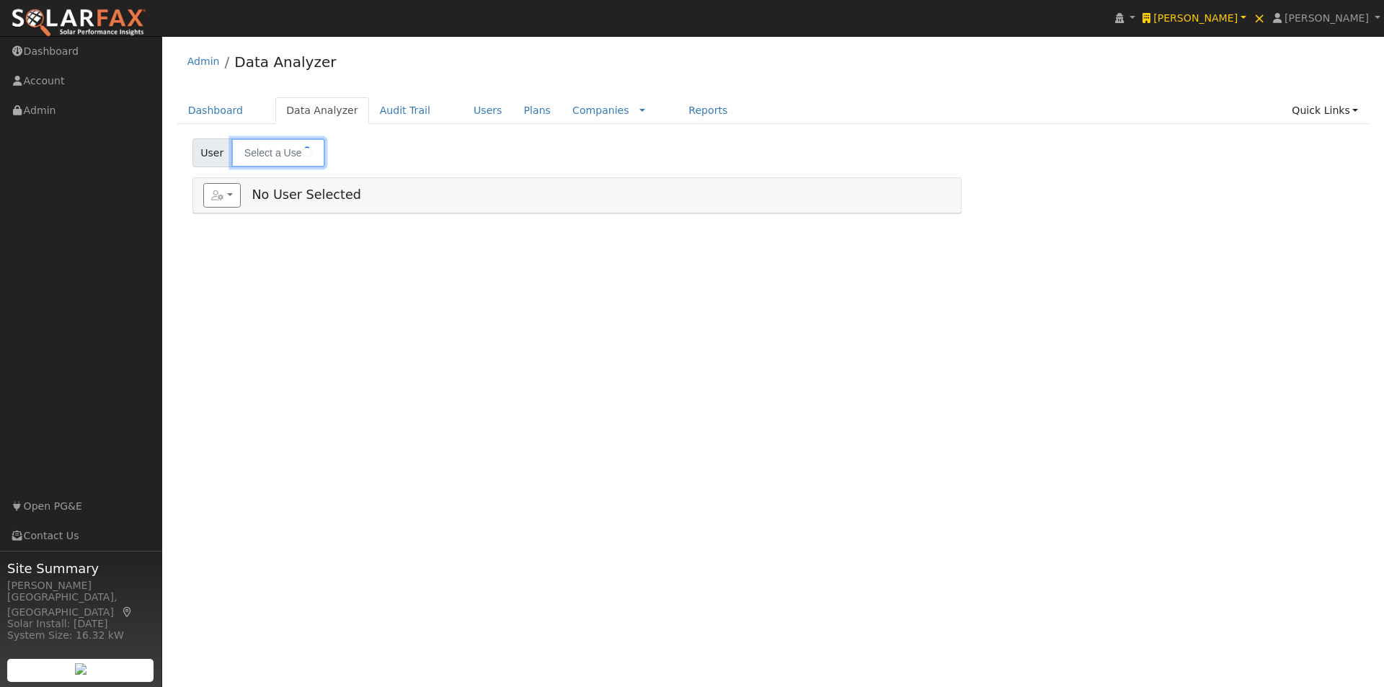
type input "[PERSON_NAME] (Limewood Dr.)"
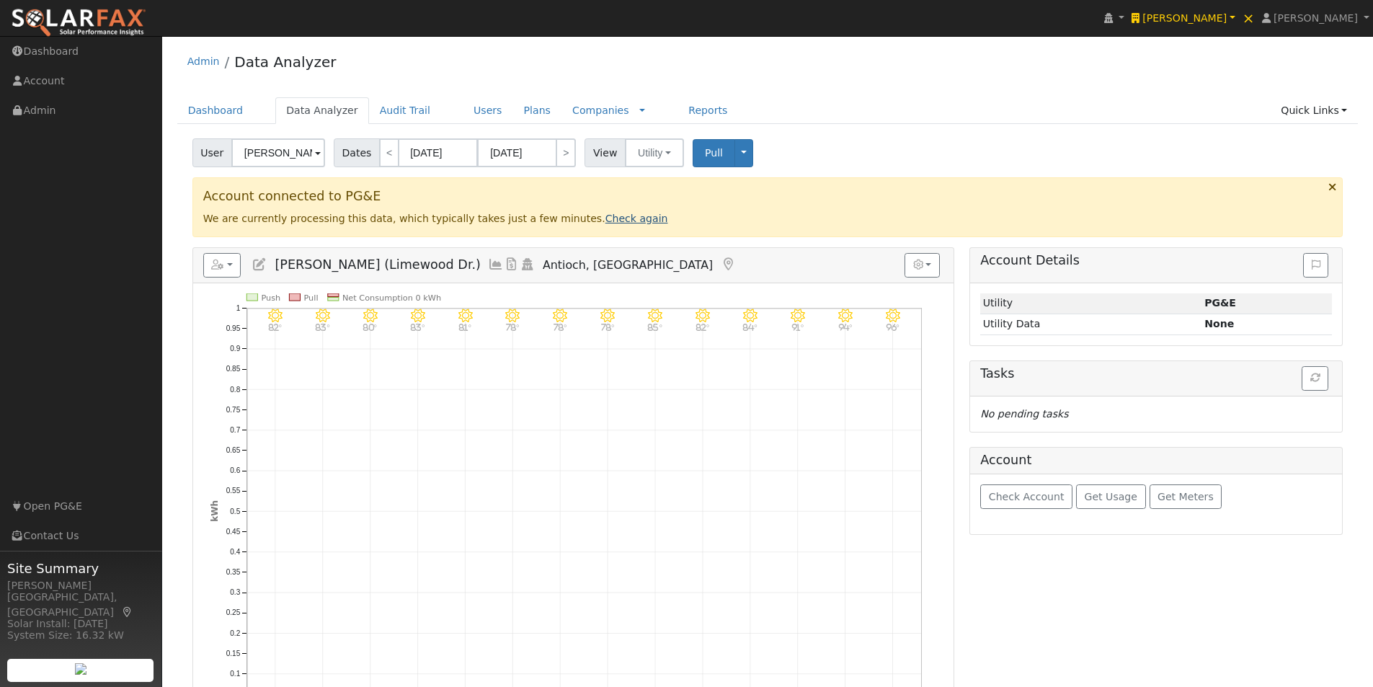
click at [606, 217] on link "Check again" at bounding box center [637, 219] width 63 height 12
click link "Check again"
click at [606, 219] on link "Check again" at bounding box center [637, 219] width 63 height 12
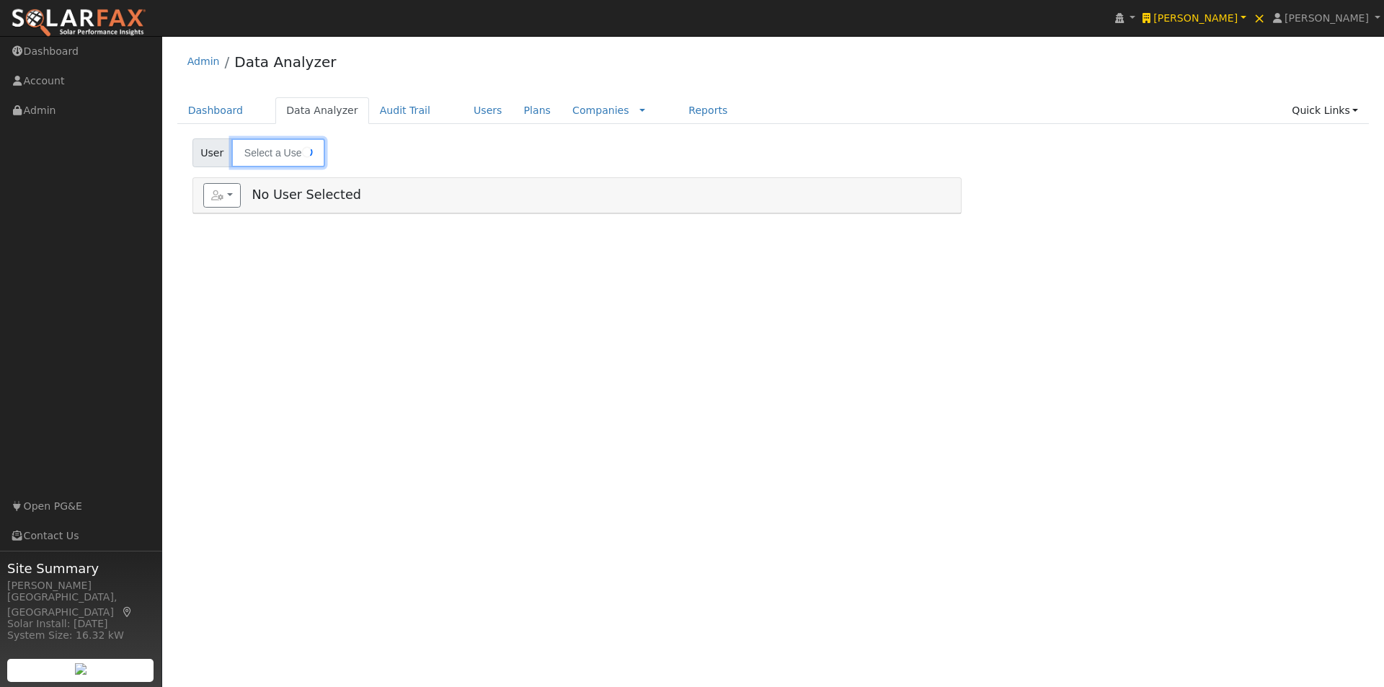
type input "[PERSON_NAME] (Limewood Dr.)"
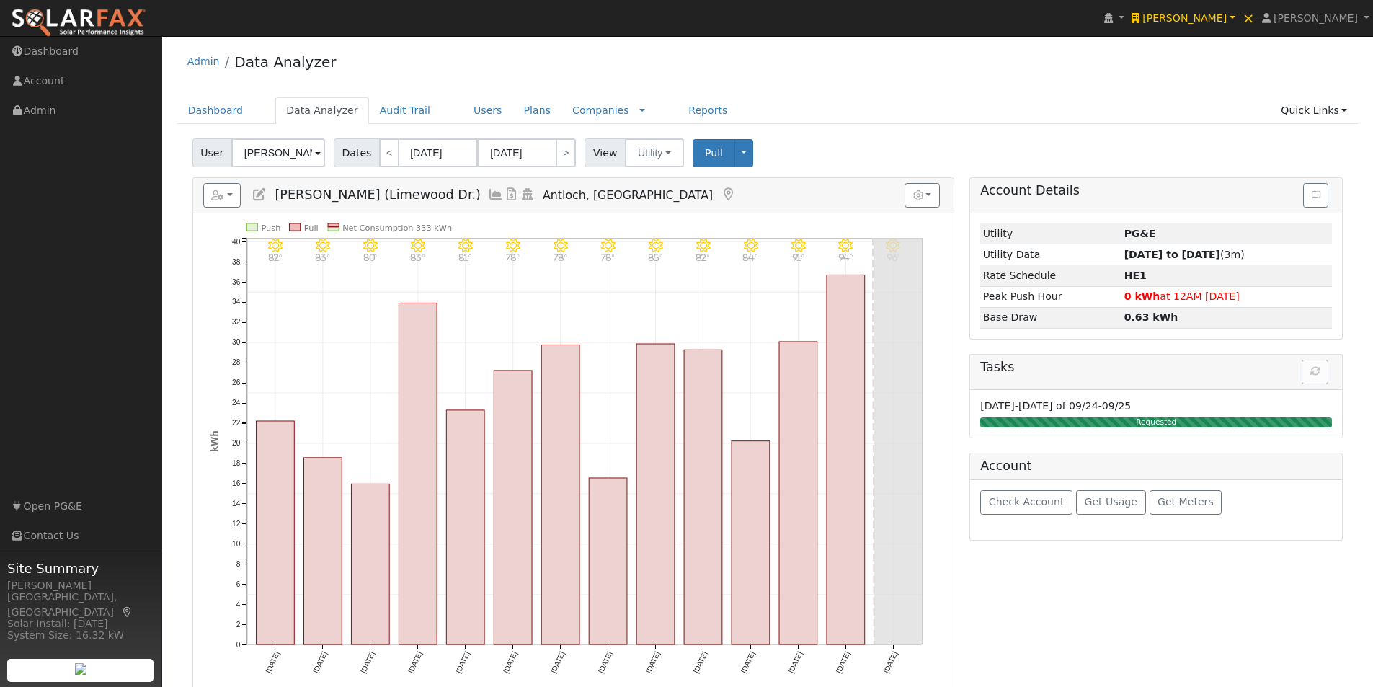
click at [492, 190] on icon at bounding box center [496, 194] width 16 height 13
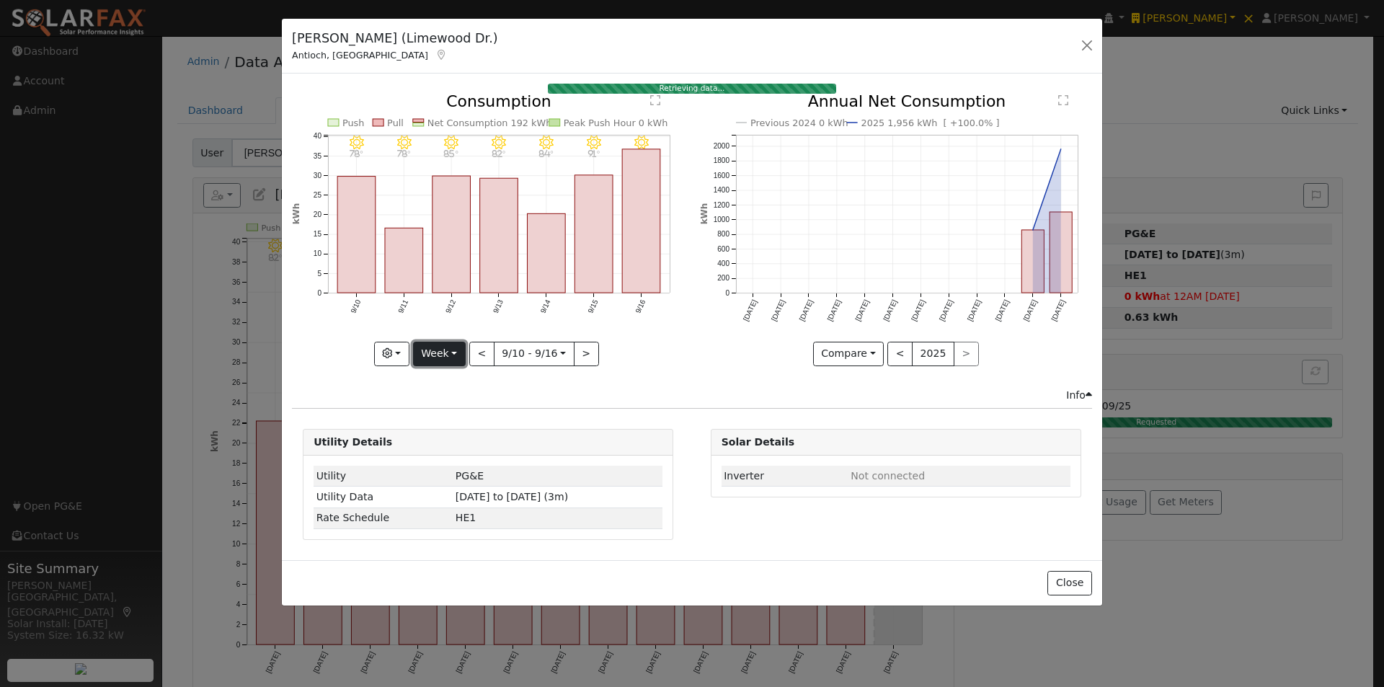
click at [445, 349] on button "Week" at bounding box center [439, 354] width 53 height 25
click at [444, 440] on link "Year" at bounding box center [464, 445] width 100 height 20
type input "2024-09-01"
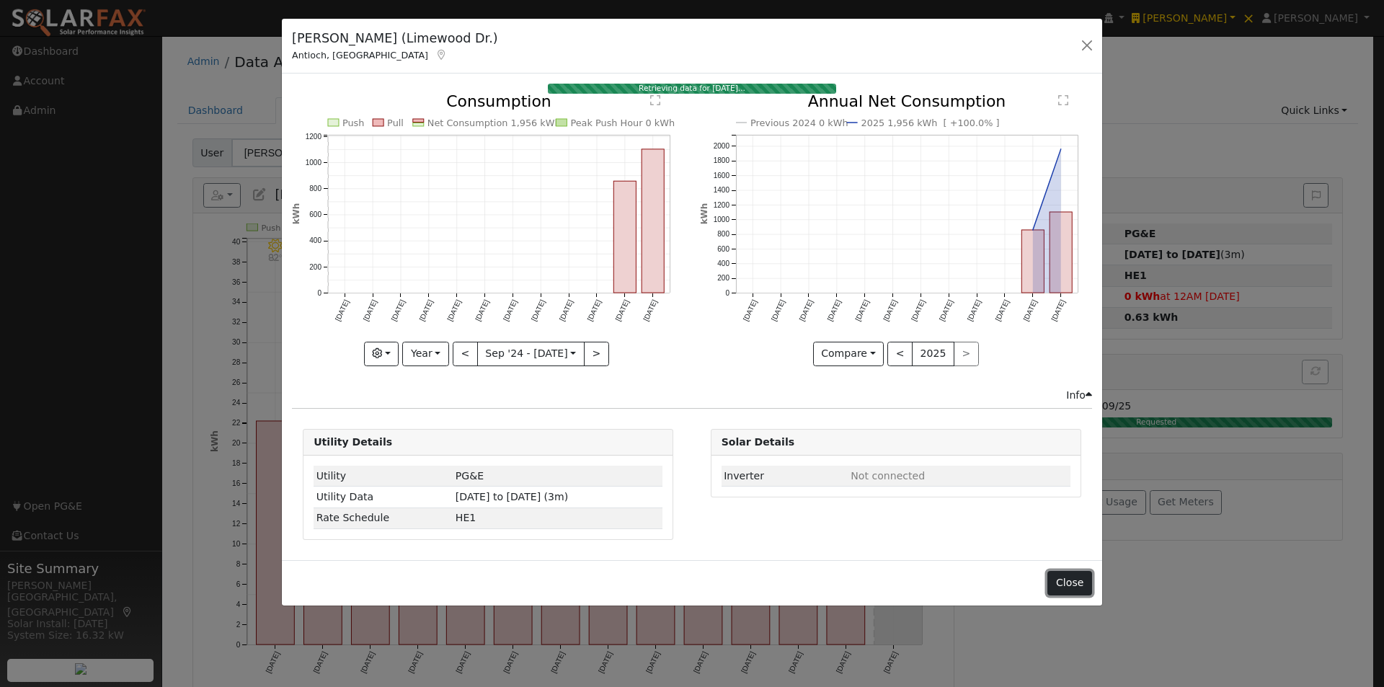
click at [1068, 582] on button "Close" at bounding box center [1069, 583] width 44 height 25
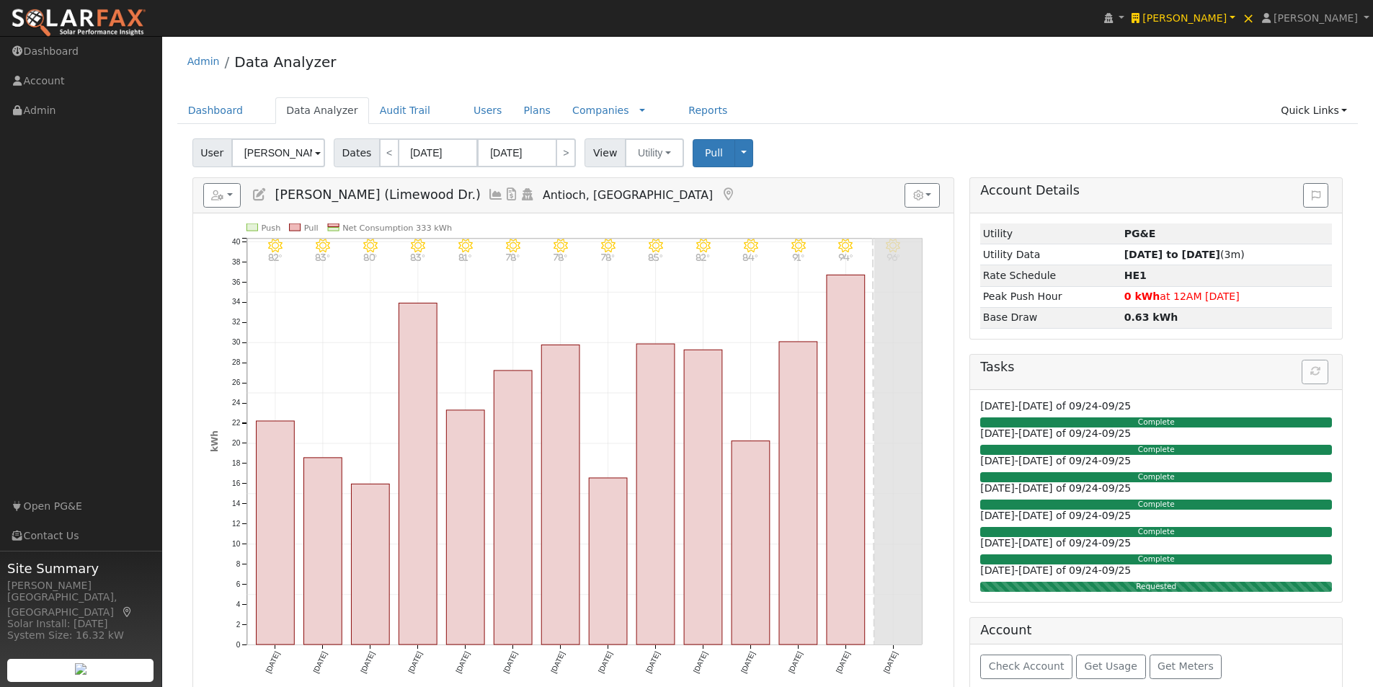
click at [489, 192] on icon at bounding box center [496, 194] width 16 height 13
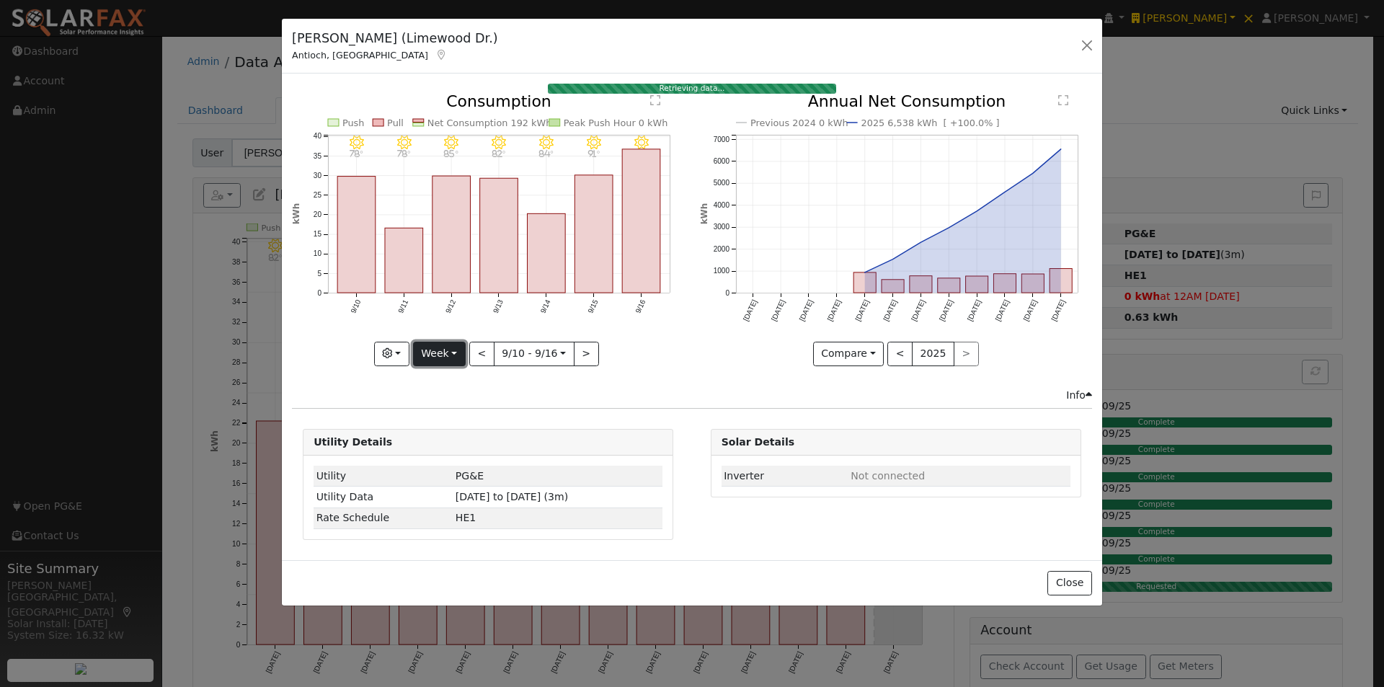
click at [448, 353] on button "Week" at bounding box center [439, 354] width 53 height 25
click at [438, 439] on link "Year" at bounding box center [464, 445] width 100 height 20
type input "2024-09-01"
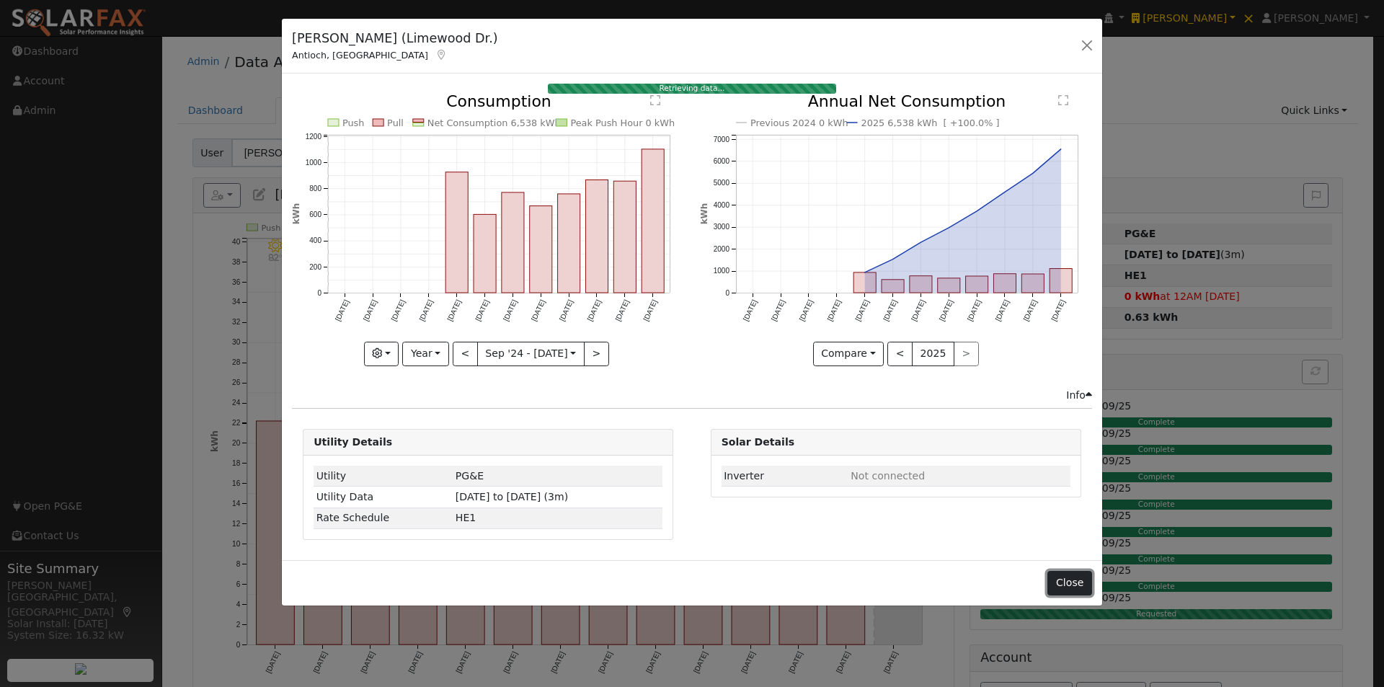
click at [1073, 585] on button "Close" at bounding box center [1069, 583] width 44 height 25
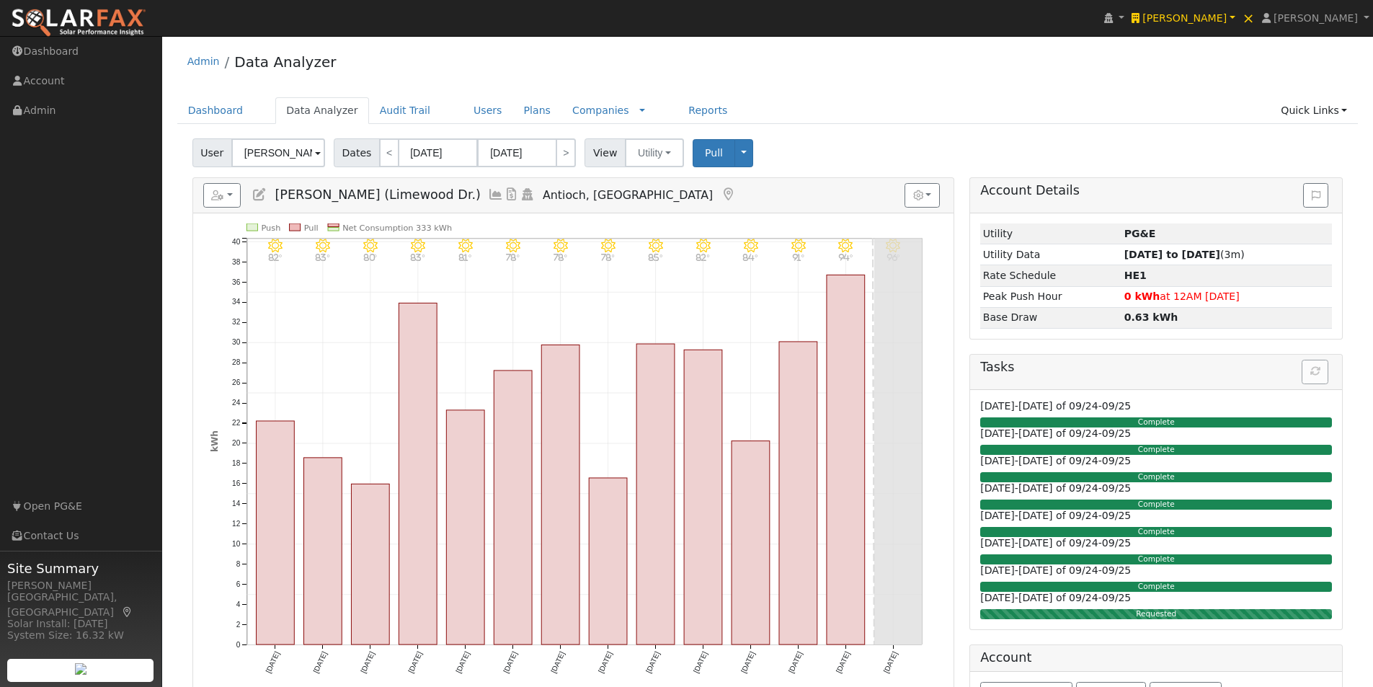
click at [488, 190] on icon at bounding box center [496, 194] width 16 height 13
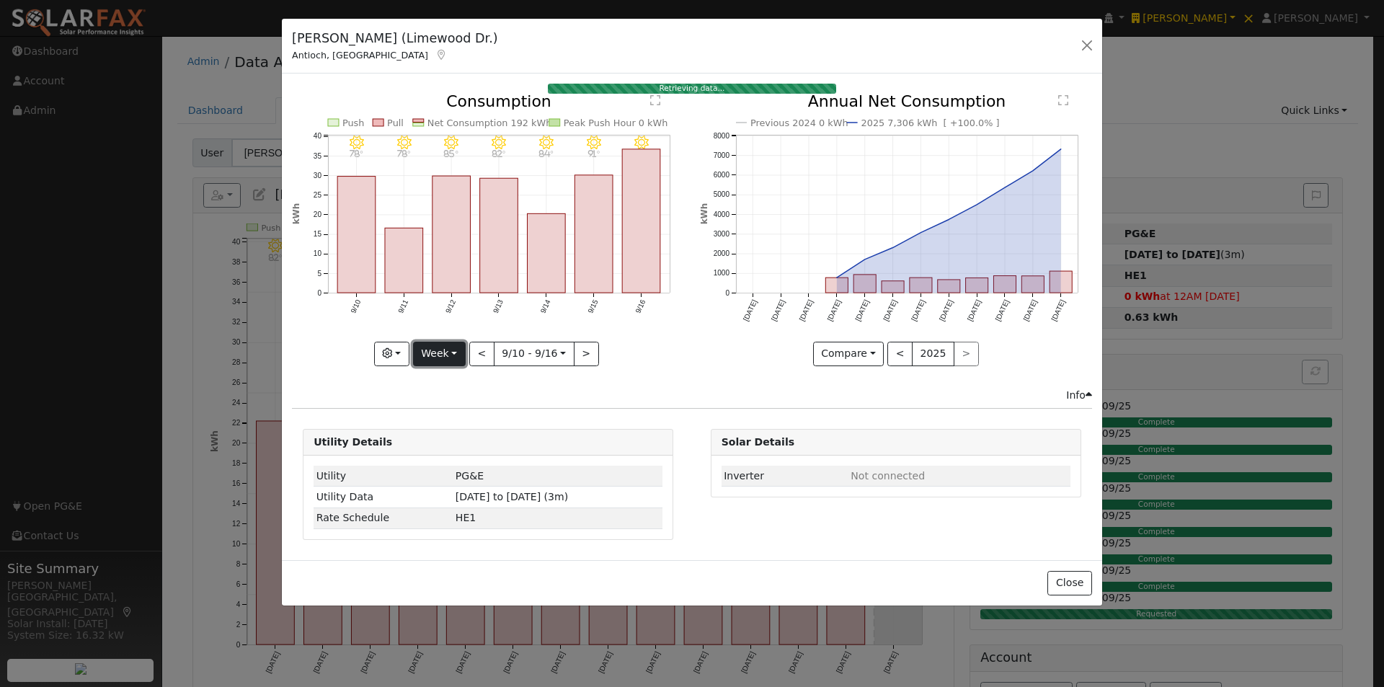
click at [453, 359] on button "Week" at bounding box center [439, 354] width 53 height 25
click at [459, 442] on link "Year" at bounding box center [464, 445] width 100 height 20
type input "2024-09-01"
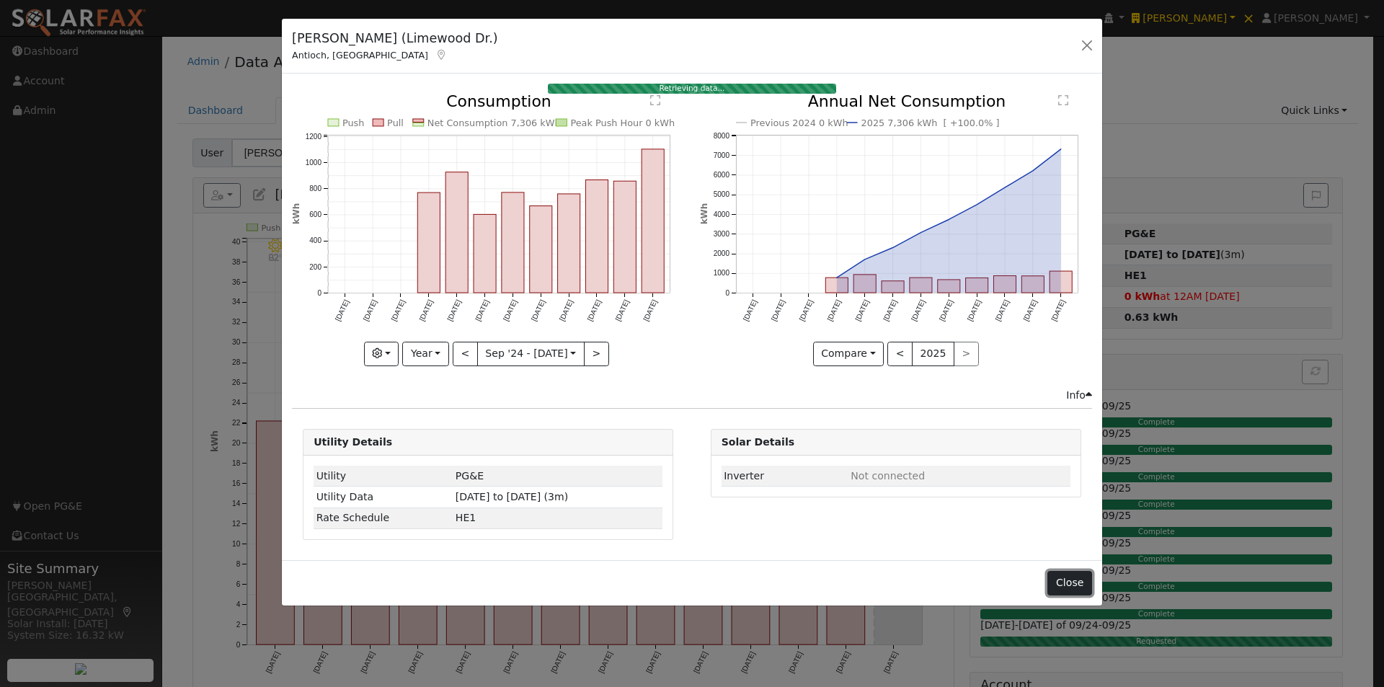
click at [1069, 582] on button "Close" at bounding box center [1069, 583] width 44 height 25
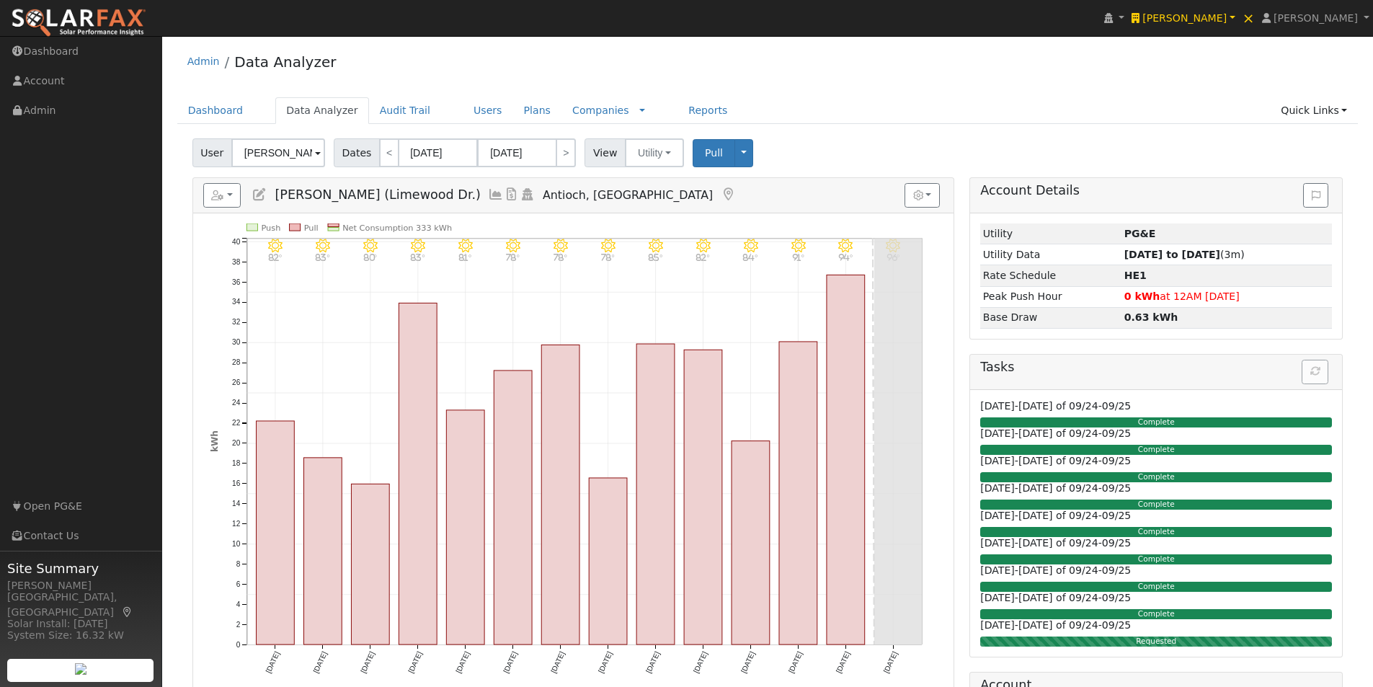
click at [493, 192] on icon at bounding box center [496, 194] width 16 height 13
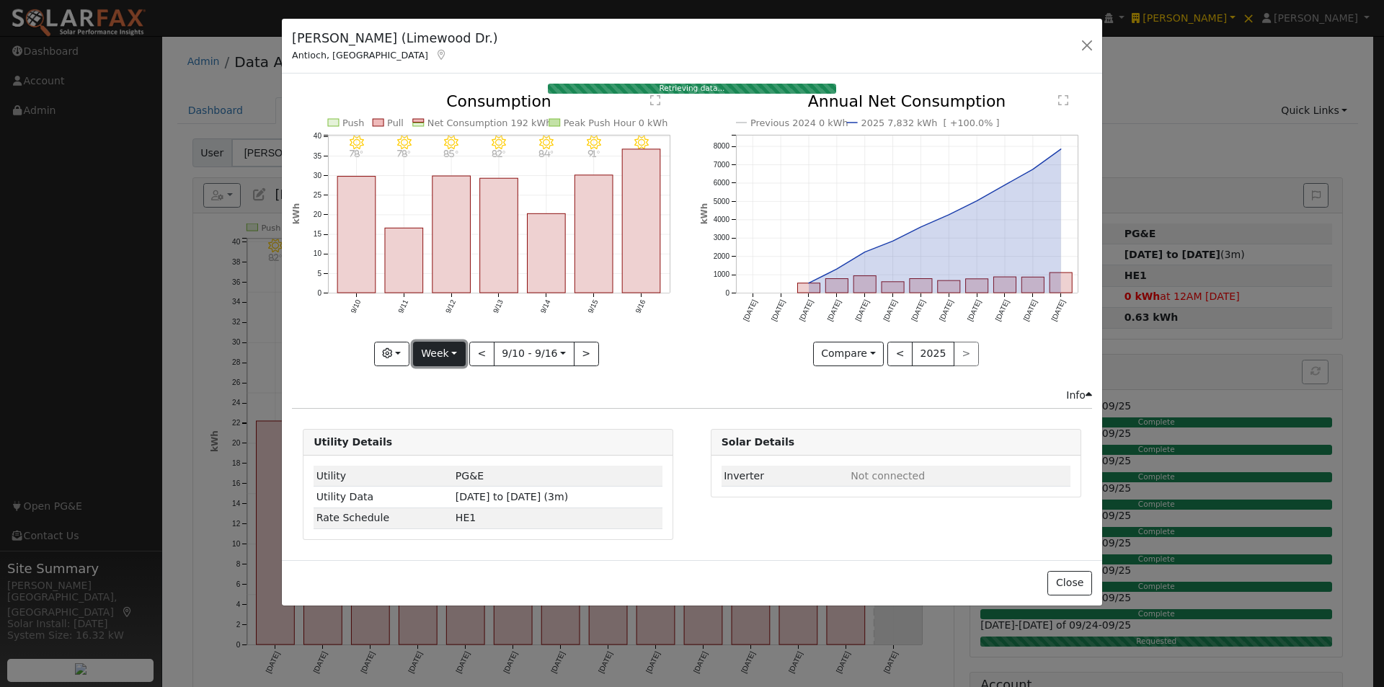
click at [445, 358] on button "Week" at bounding box center [439, 354] width 53 height 25
click at [454, 447] on link "Year" at bounding box center [464, 445] width 100 height 20
type input "2024-09-01"
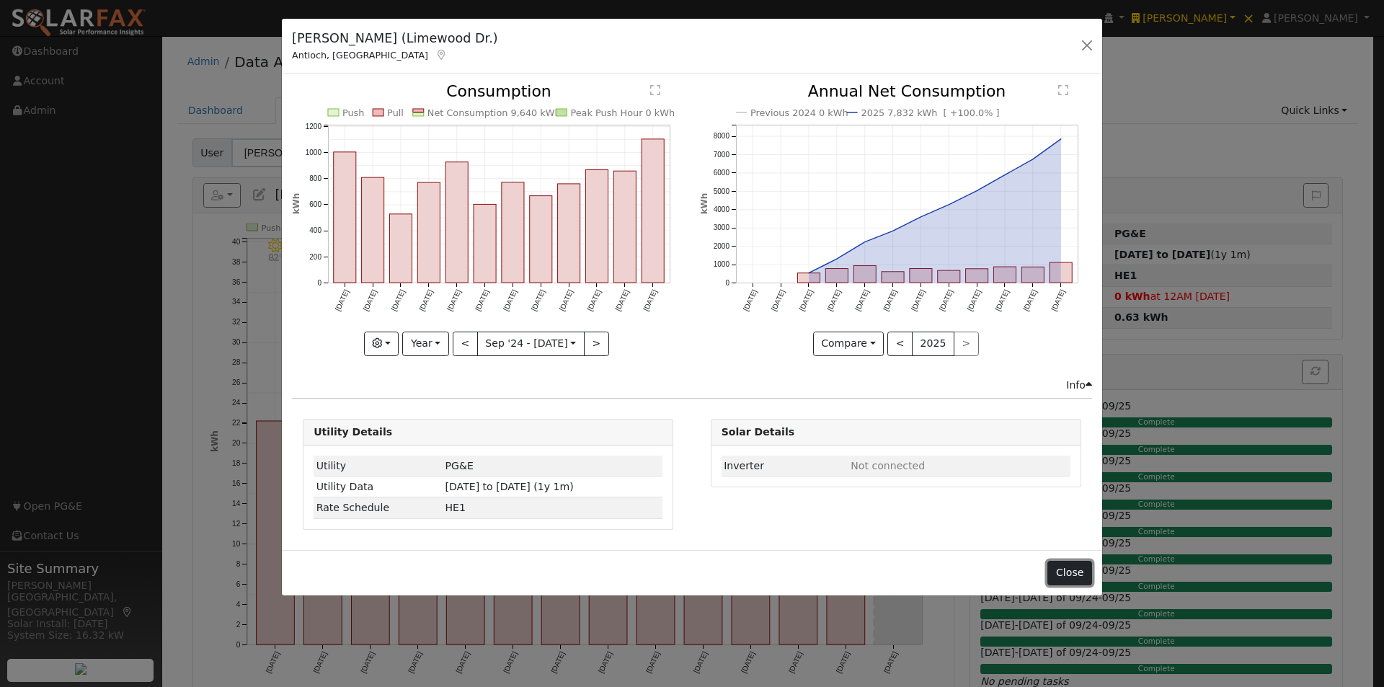
click at [1065, 574] on button "Close" at bounding box center [1069, 573] width 44 height 25
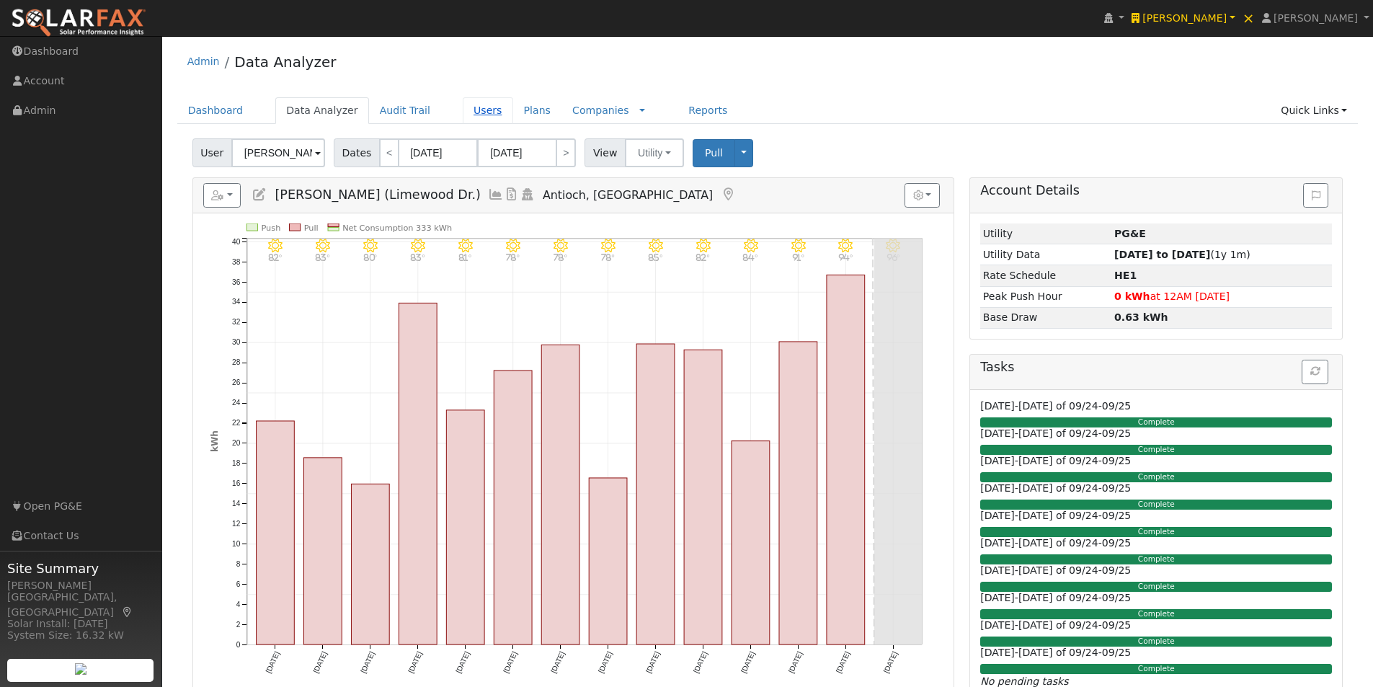
click at [463, 110] on link "Users" at bounding box center [488, 110] width 50 height 27
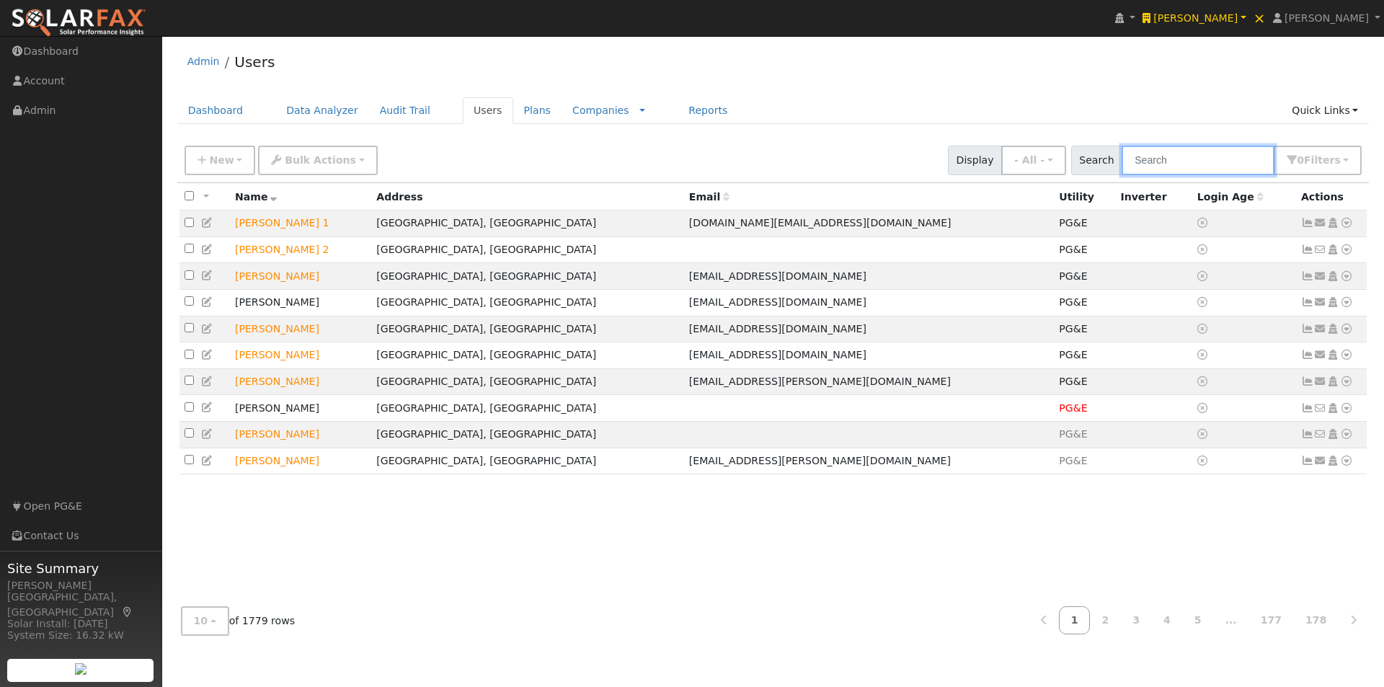
click at [1223, 164] on input "text" at bounding box center [1198, 161] width 153 height 30
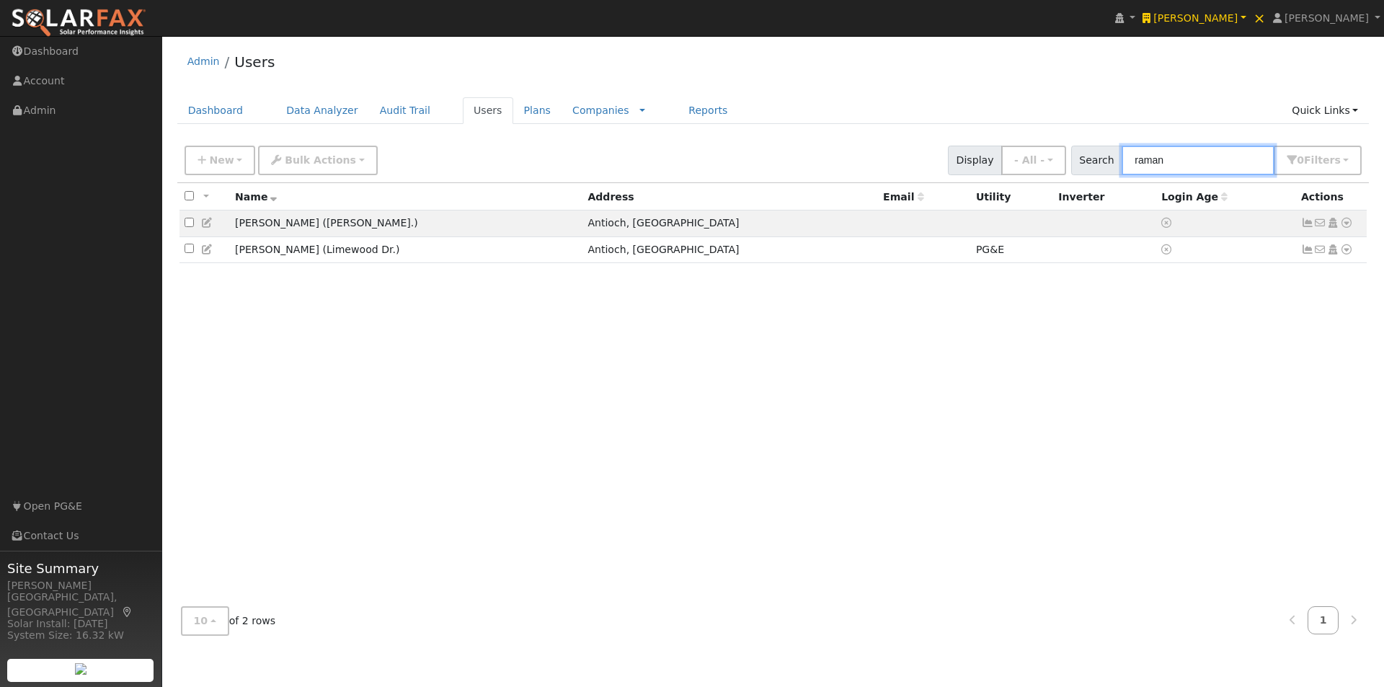
type input "raman"
click at [1053, 227] on td at bounding box center [1104, 223] width 103 height 27
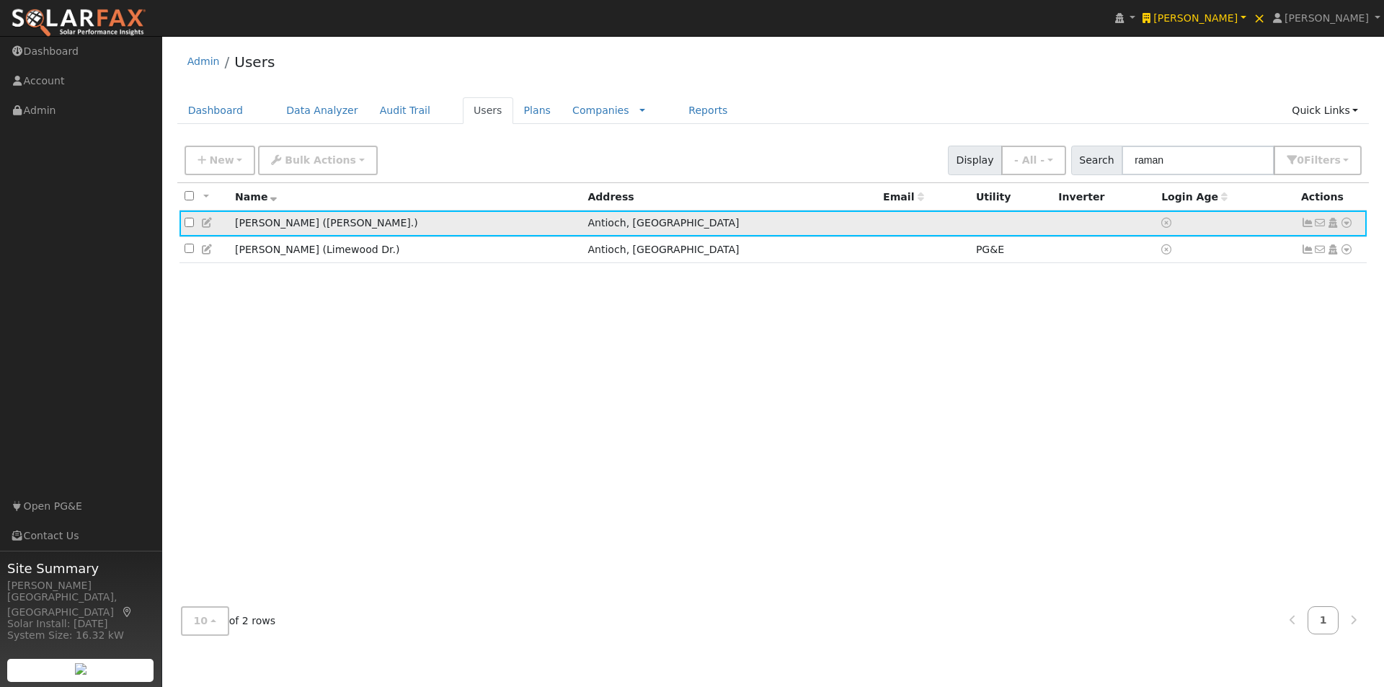
click at [1345, 228] on icon at bounding box center [1346, 223] width 13 height 10
click at [1194, 332] on link "Utility" at bounding box center [1197, 332] width 100 height 20
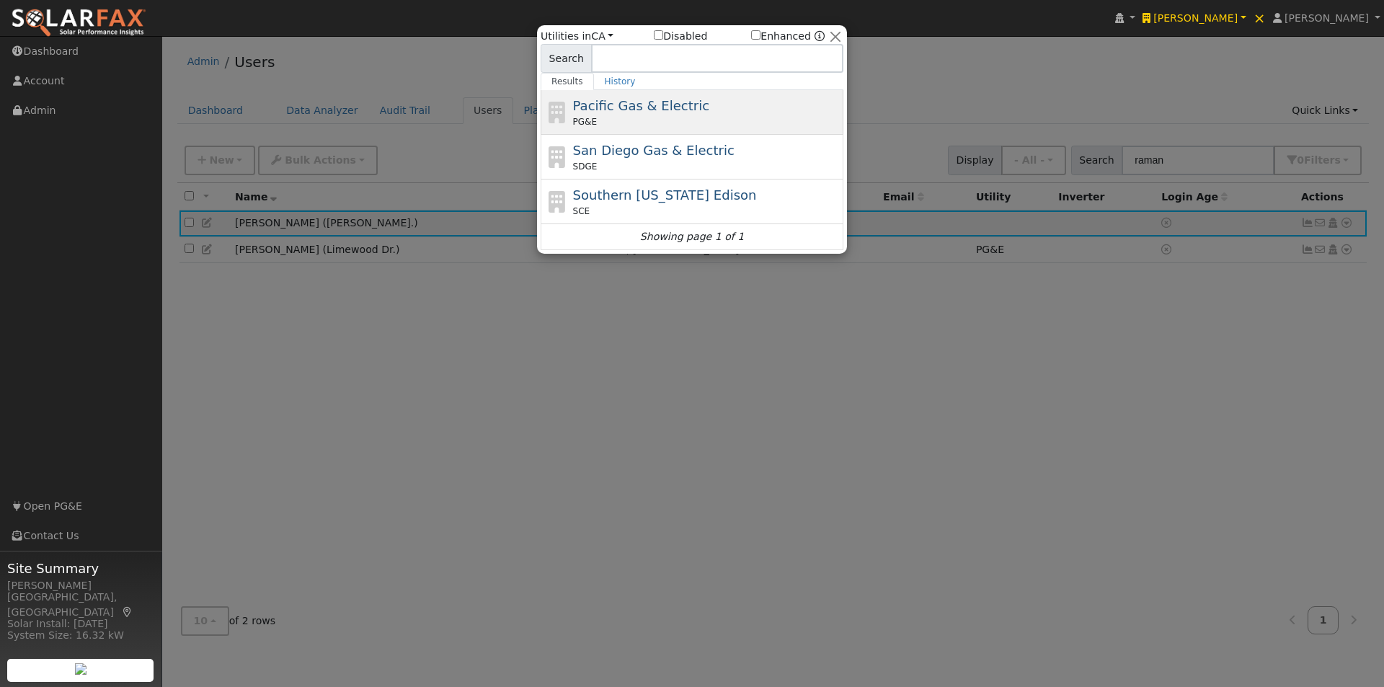
click at [615, 101] on span "Pacific Gas & Electric" at bounding box center [641, 105] width 136 height 15
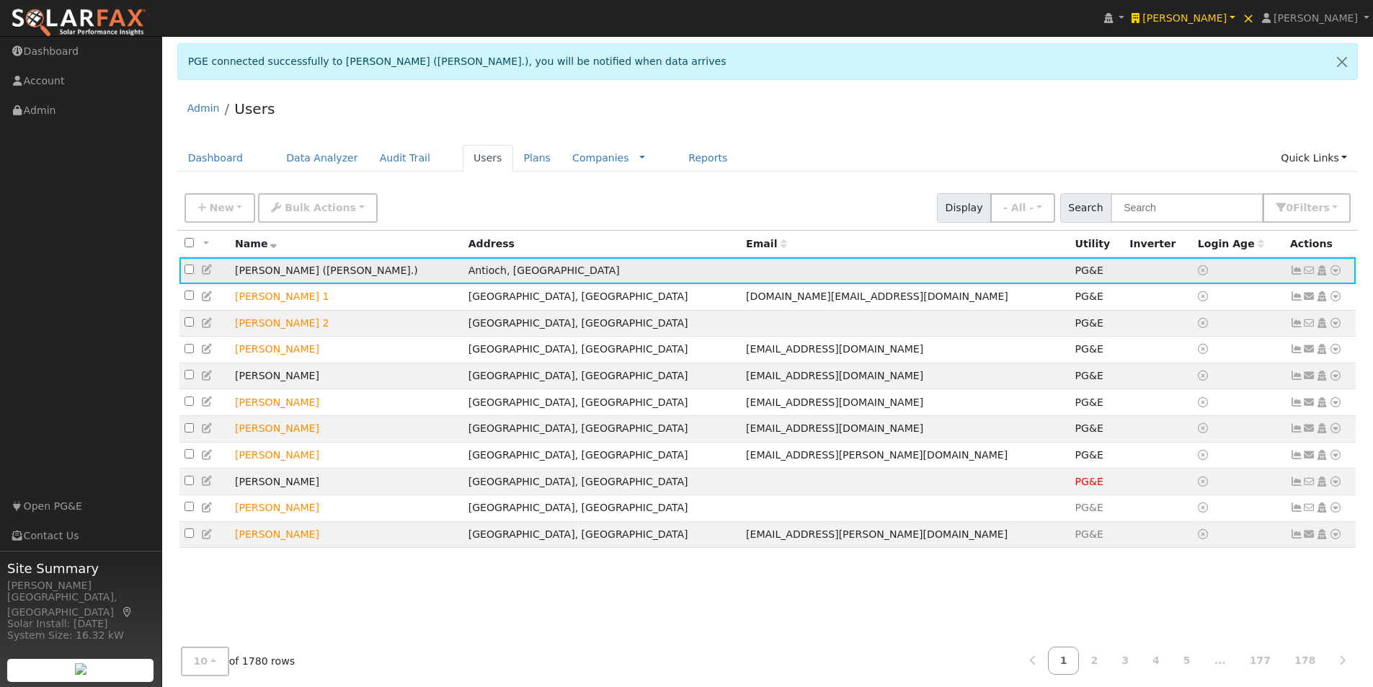
click at [1336, 272] on icon at bounding box center [1335, 270] width 13 height 10
click at [1286, 294] on link "Data Analyzer" at bounding box center [1288, 295] width 105 height 20
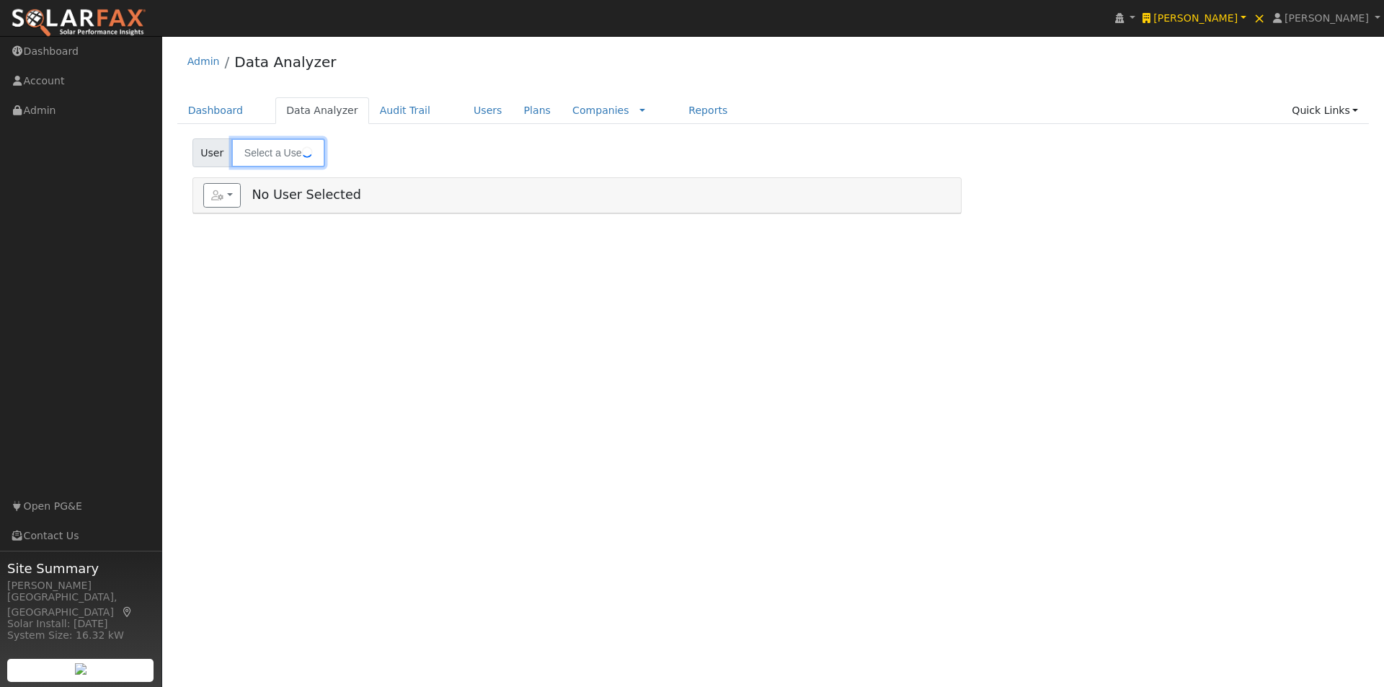
type input "[PERSON_NAME] ([PERSON_NAME].)"
